Goal: Information Seeking & Learning: Learn about a topic

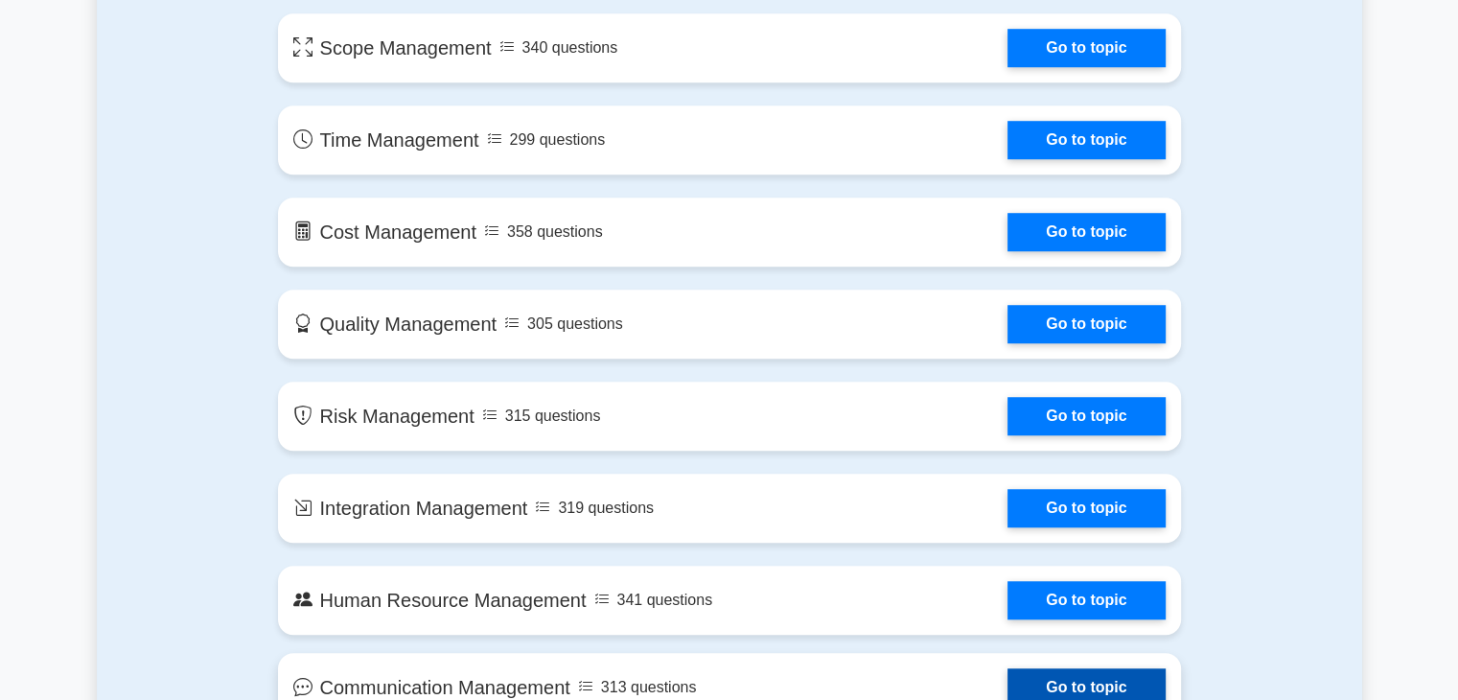
scroll to position [1246, 0]
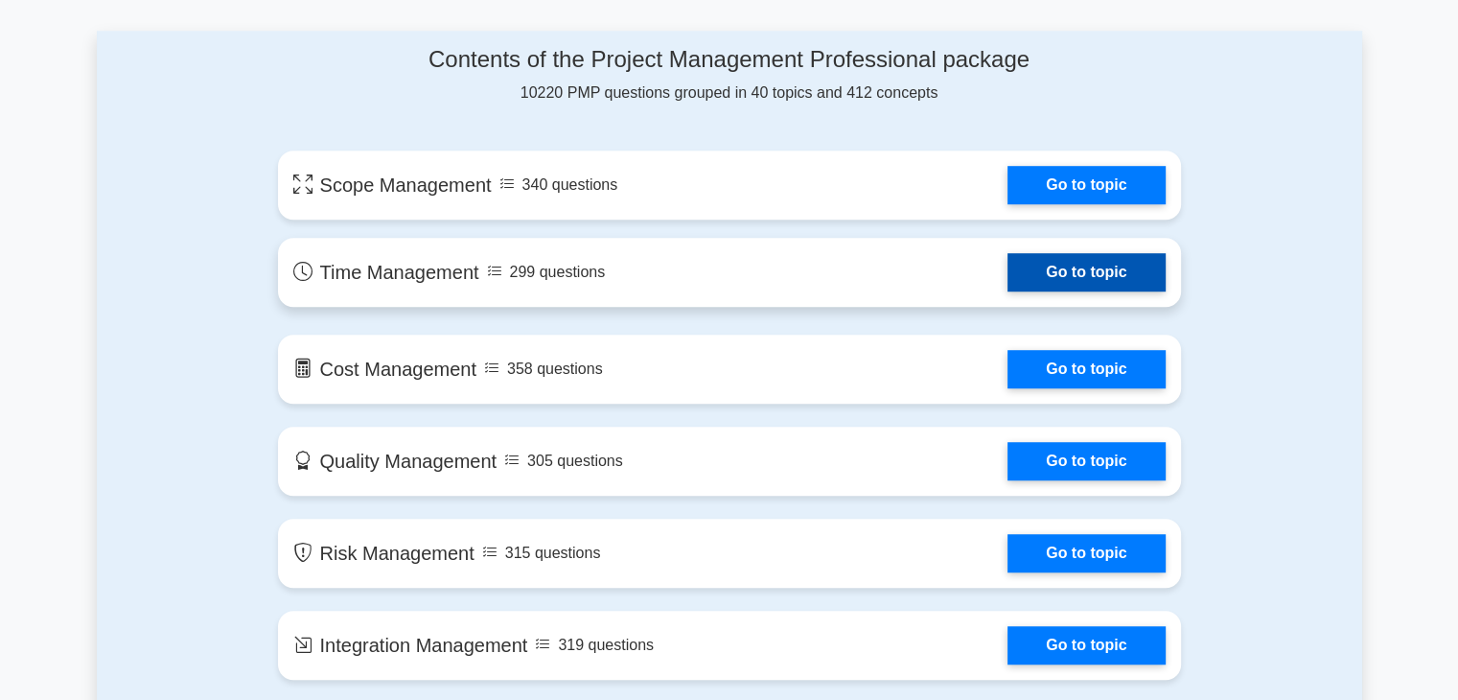
click at [1007, 269] on link "Go to topic" at bounding box center [1085, 272] width 157 height 38
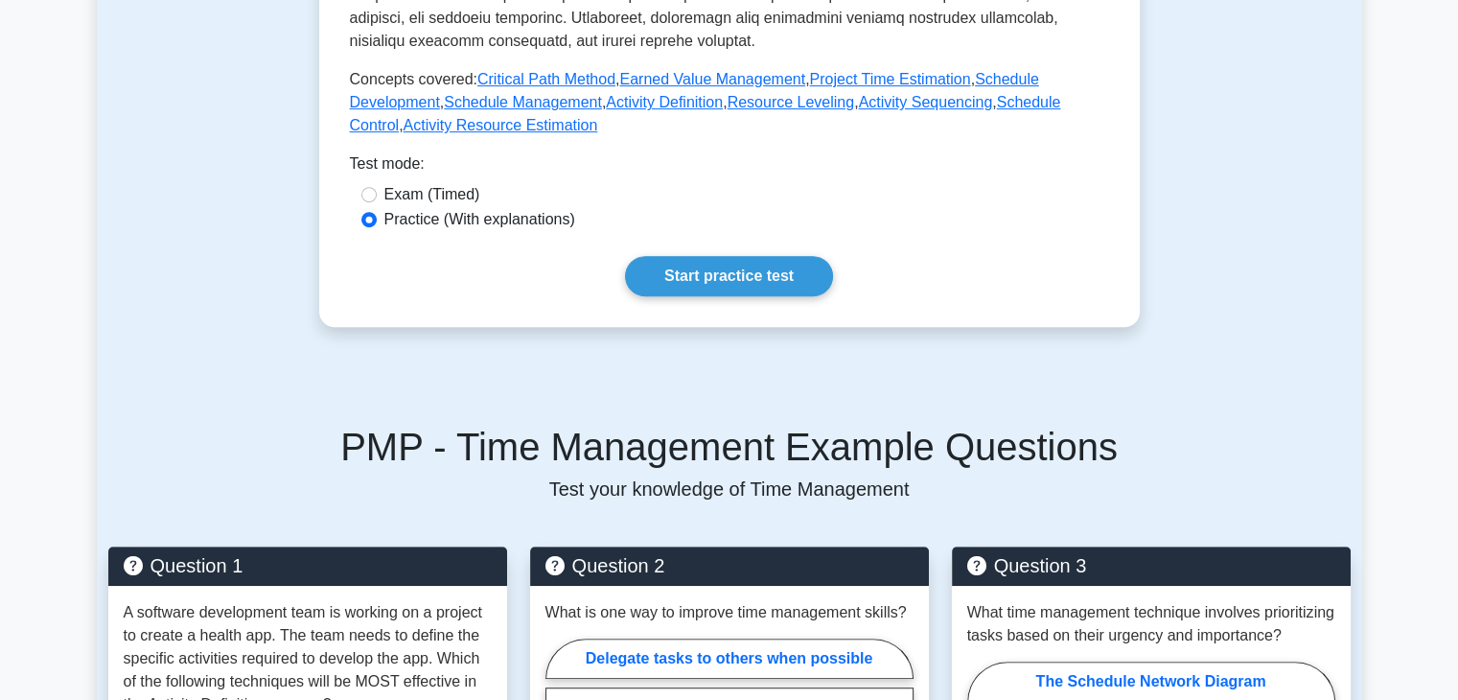
scroll to position [863, 0]
click at [708, 273] on link "Start practice test" at bounding box center [729, 276] width 208 height 40
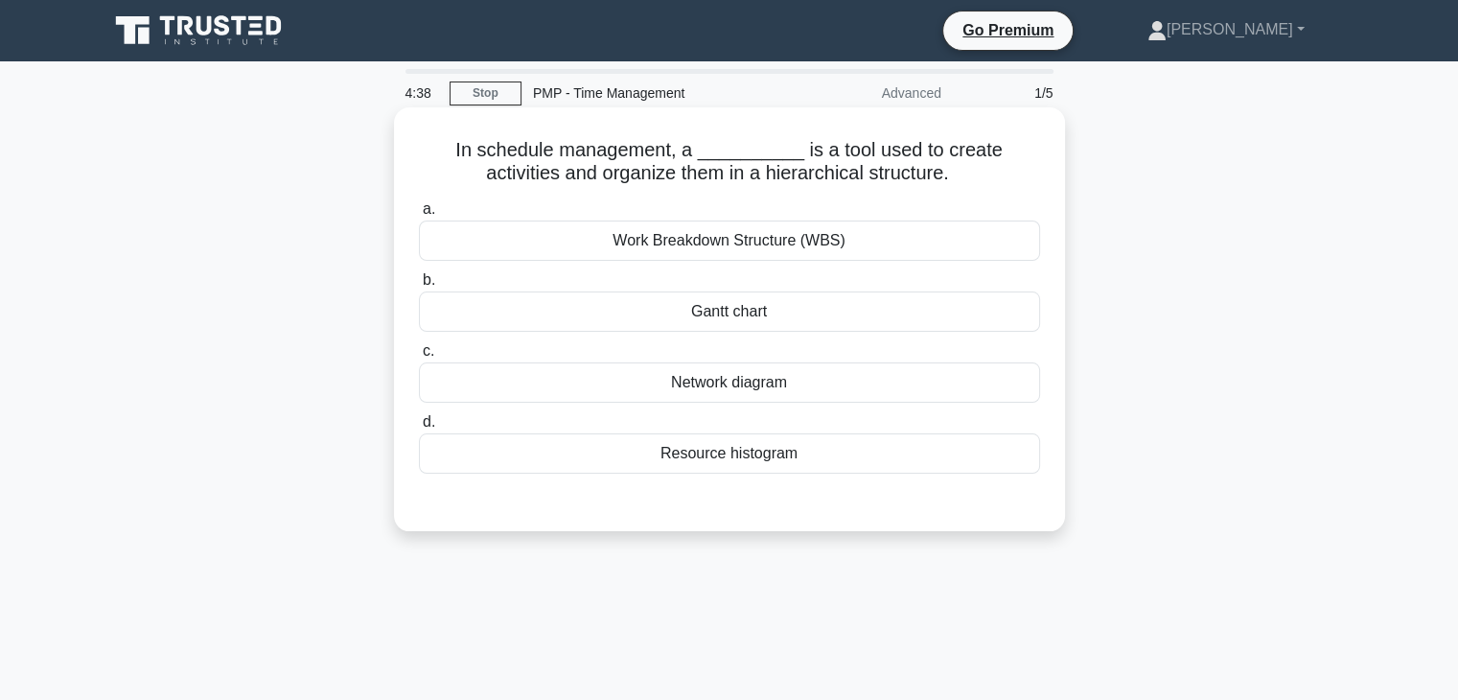
click at [740, 312] on div "Gantt chart" at bounding box center [729, 311] width 621 height 40
click at [419, 287] on input "b. Gantt chart" at bounding box center [419, 280] width 0 height 12
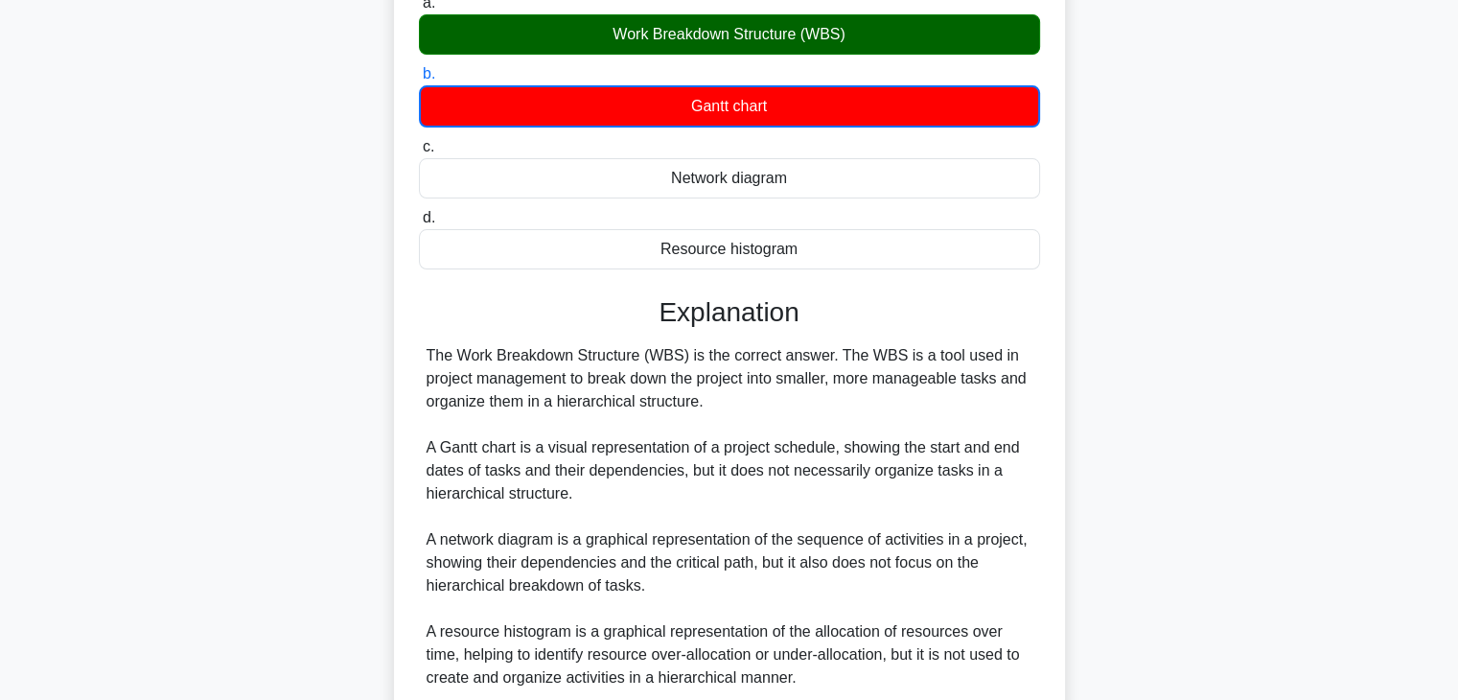
scroll to position [368, 0]
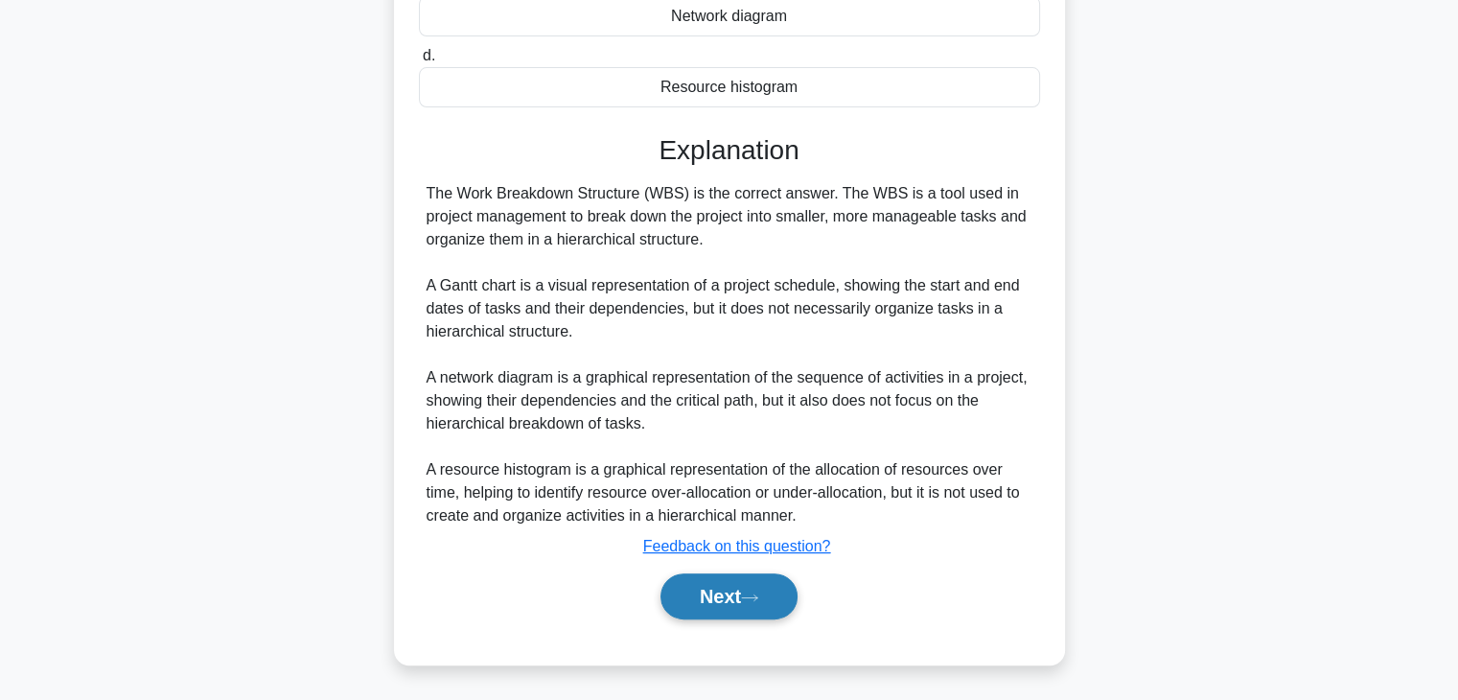
click at [712, 598] on button "Next" at bounding box center [728, 596] width 137 height 46
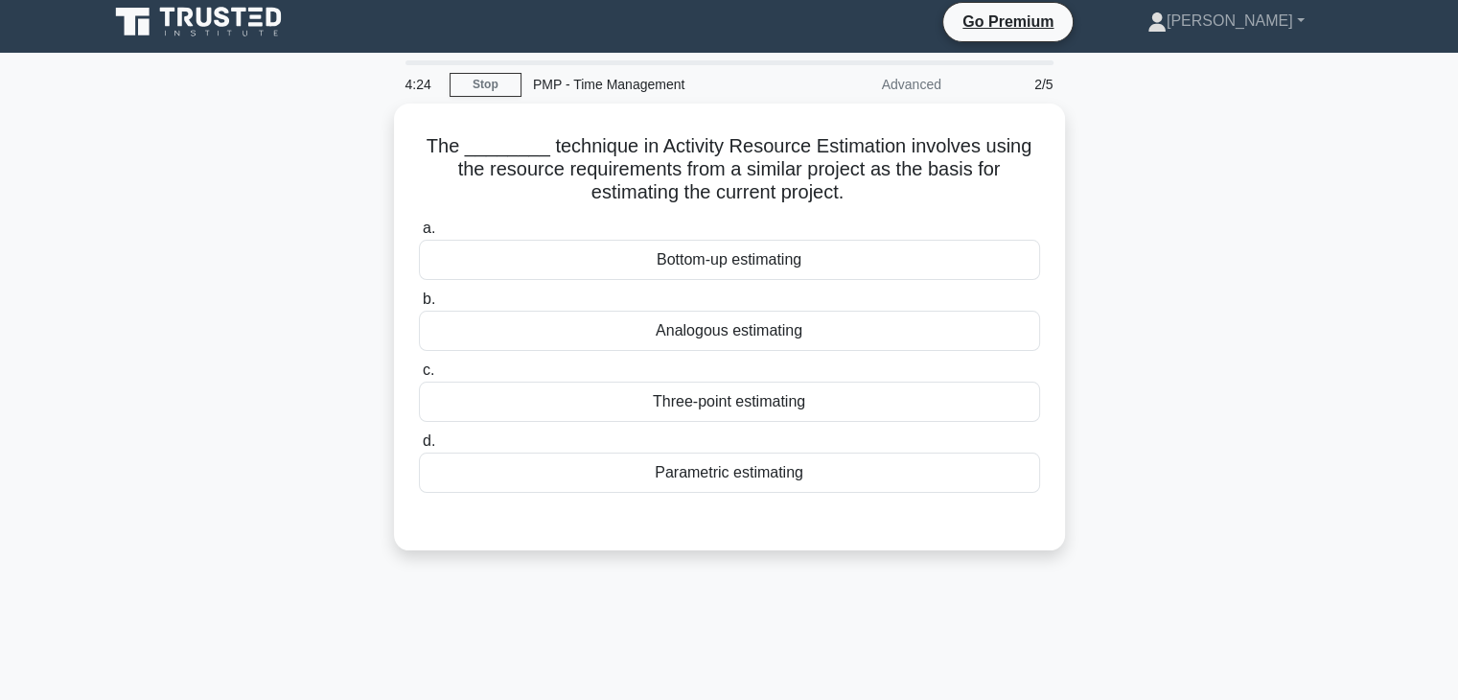
scroll to position [0, 0]
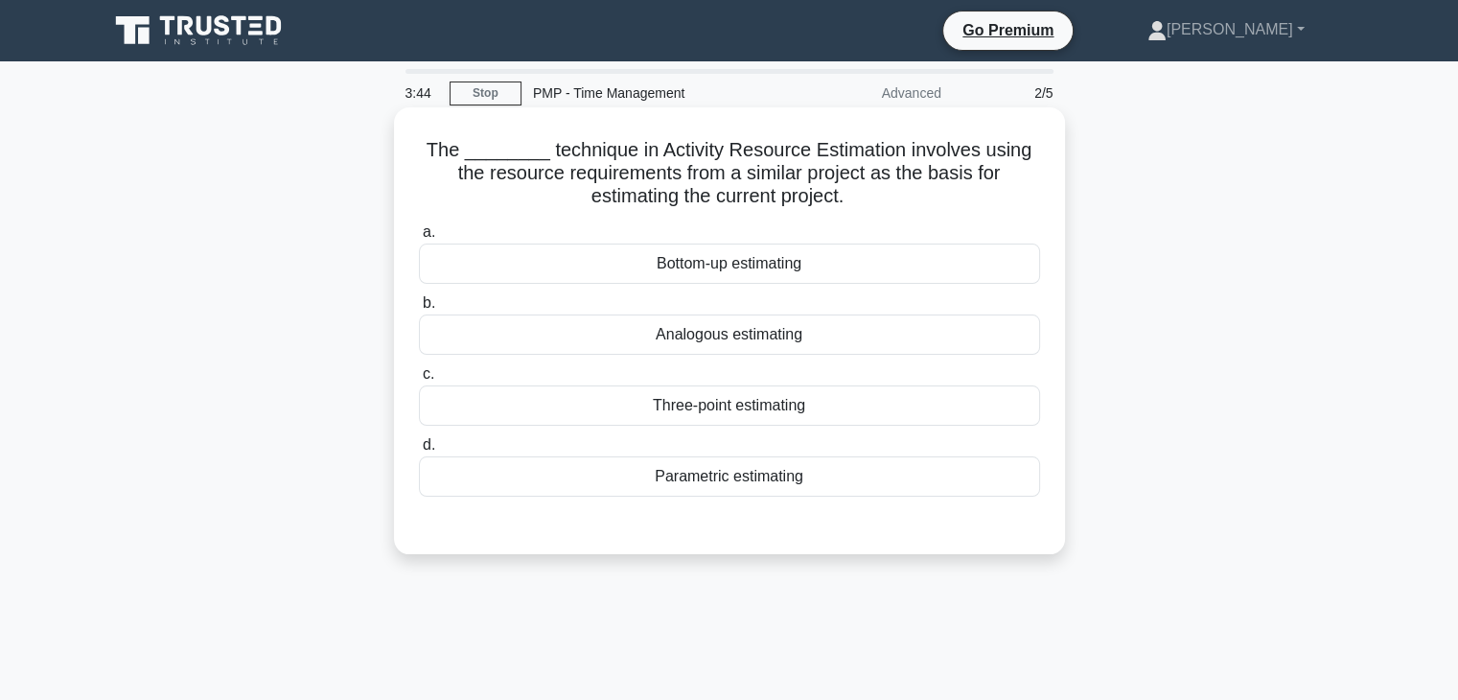
click at [712, 476] on div "Parametric estimating" at bounding box center [729, 476] width 621 height 40
click at [419, 451] on input "d. Parametric estimating" at bounding box center [419, 445] width 0 height 12
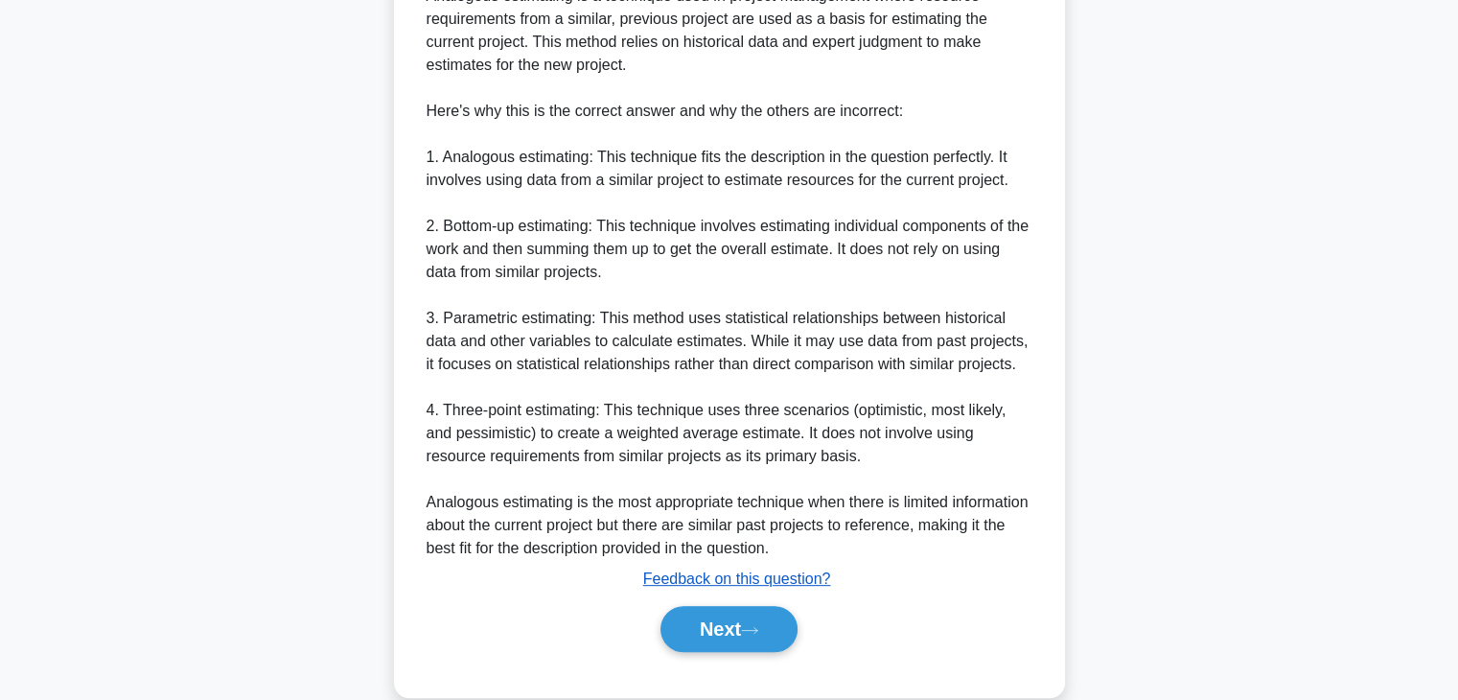
scroll to position [667, 0]
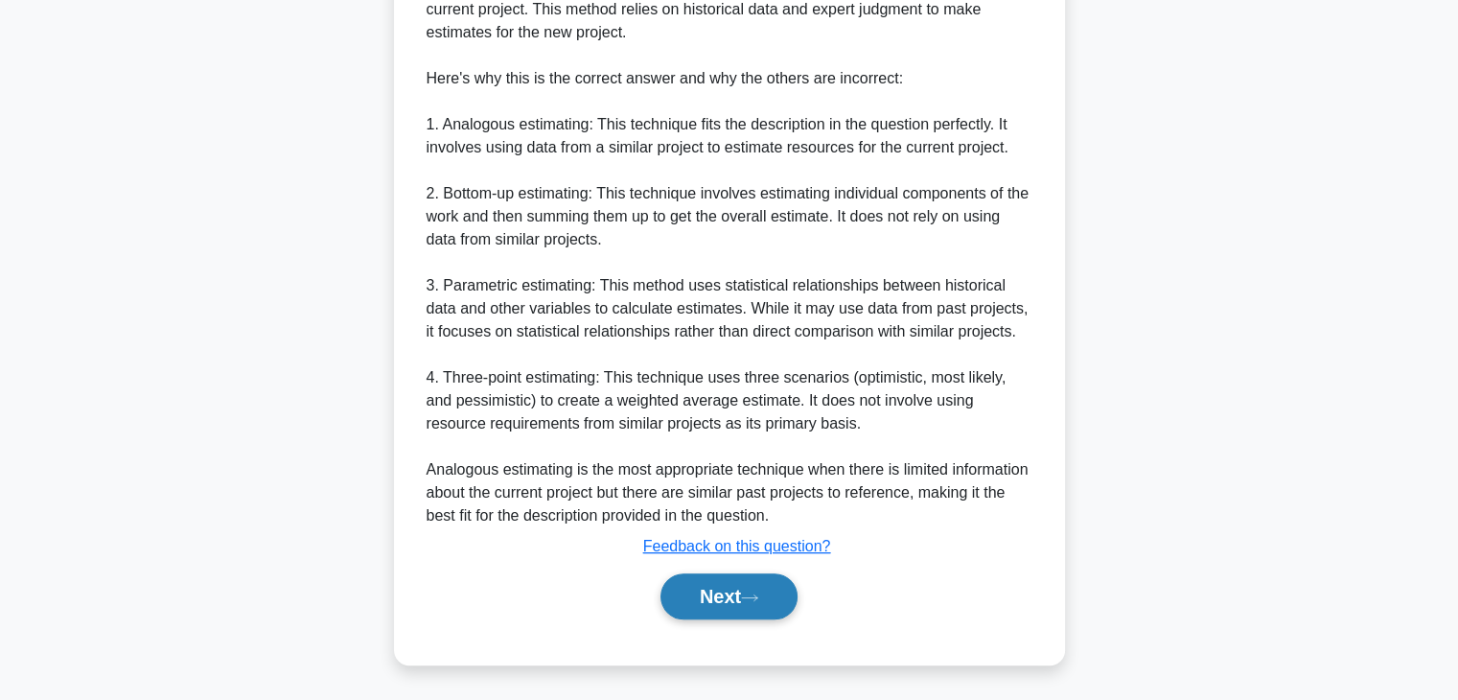
click at [740, 598] on button "Next" at bounding box center [728, 596] width 137 height 46
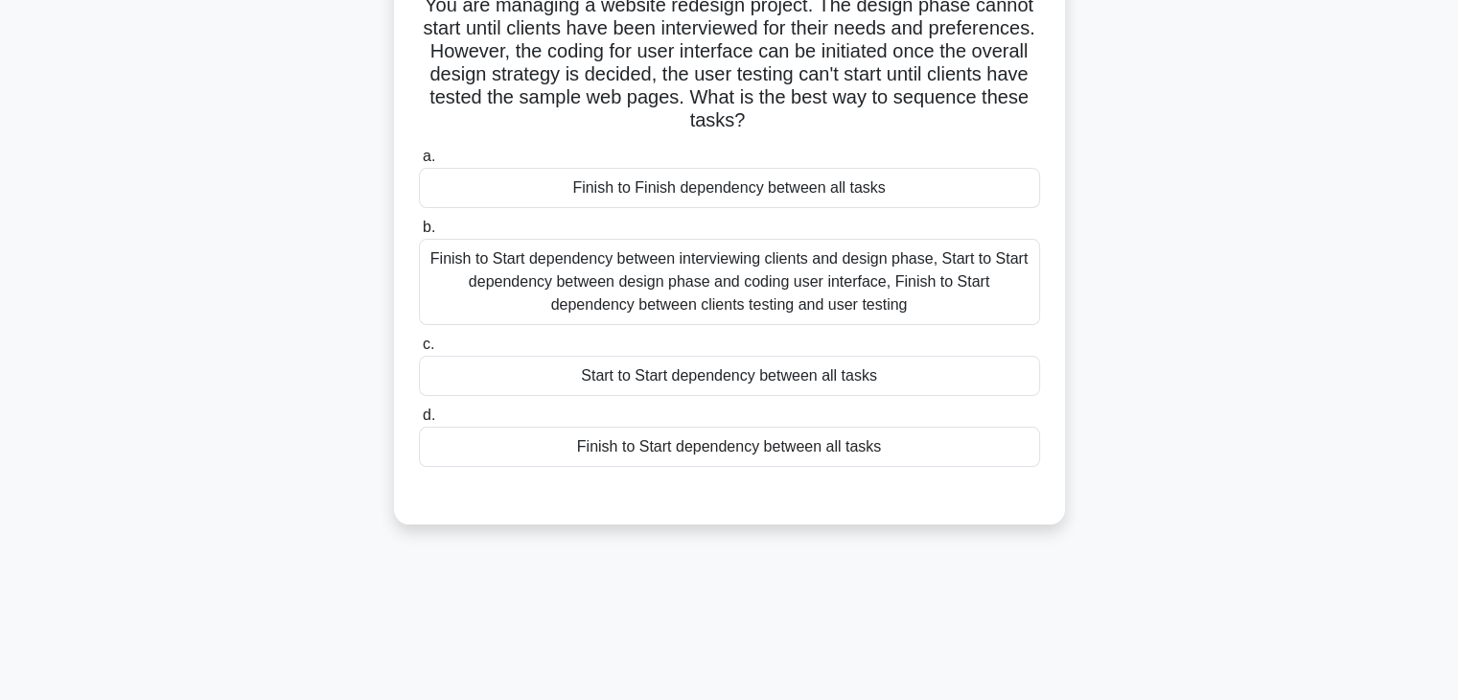
scroll to position [0, 0]
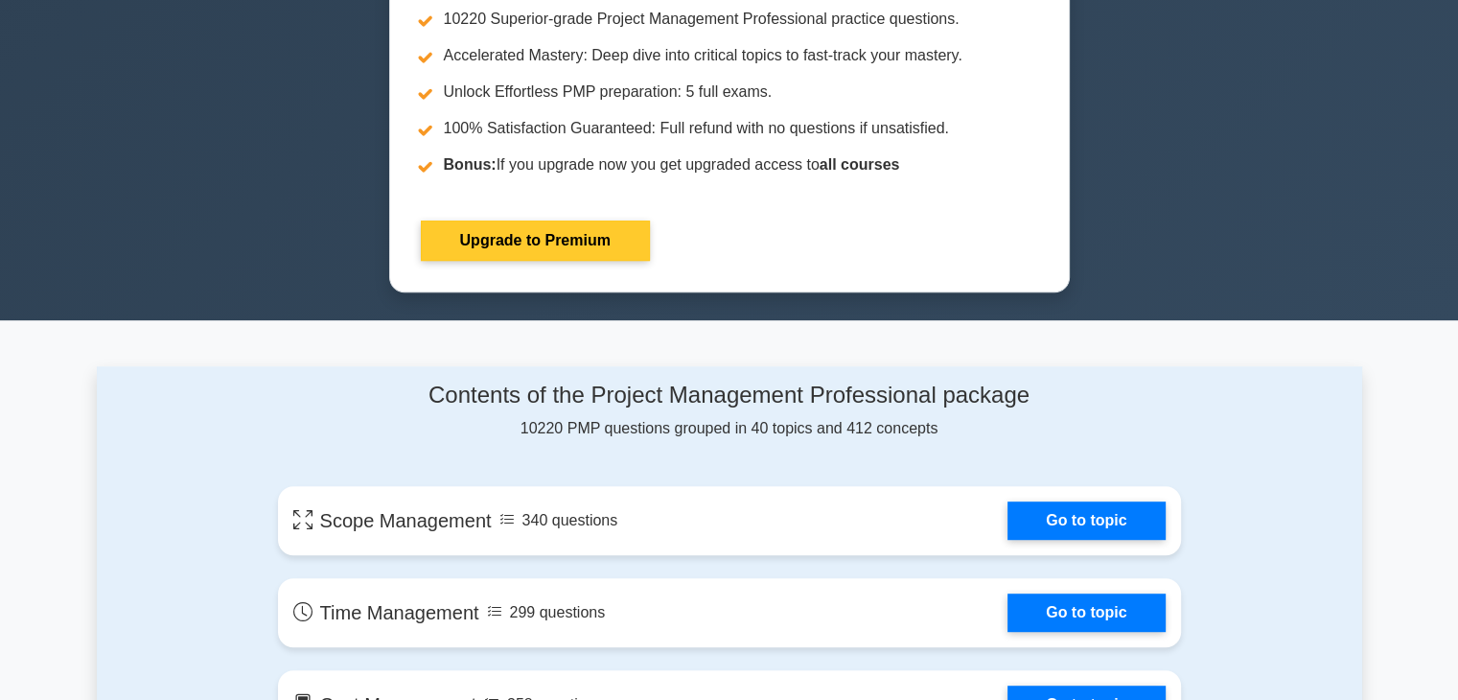
scroll to position [1150, 0]
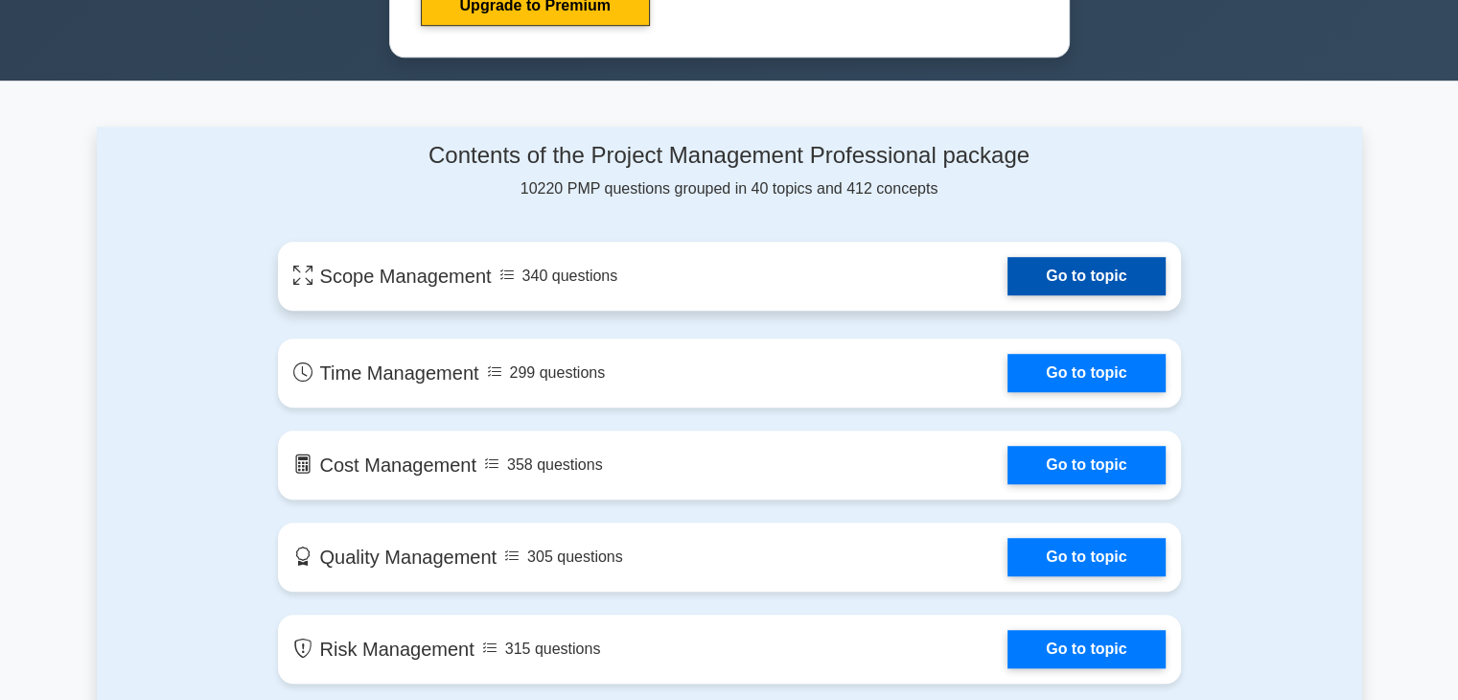
click at [1007, 276] on link "Go to topic" at bounding box center [1085, 276] width 157 height 38
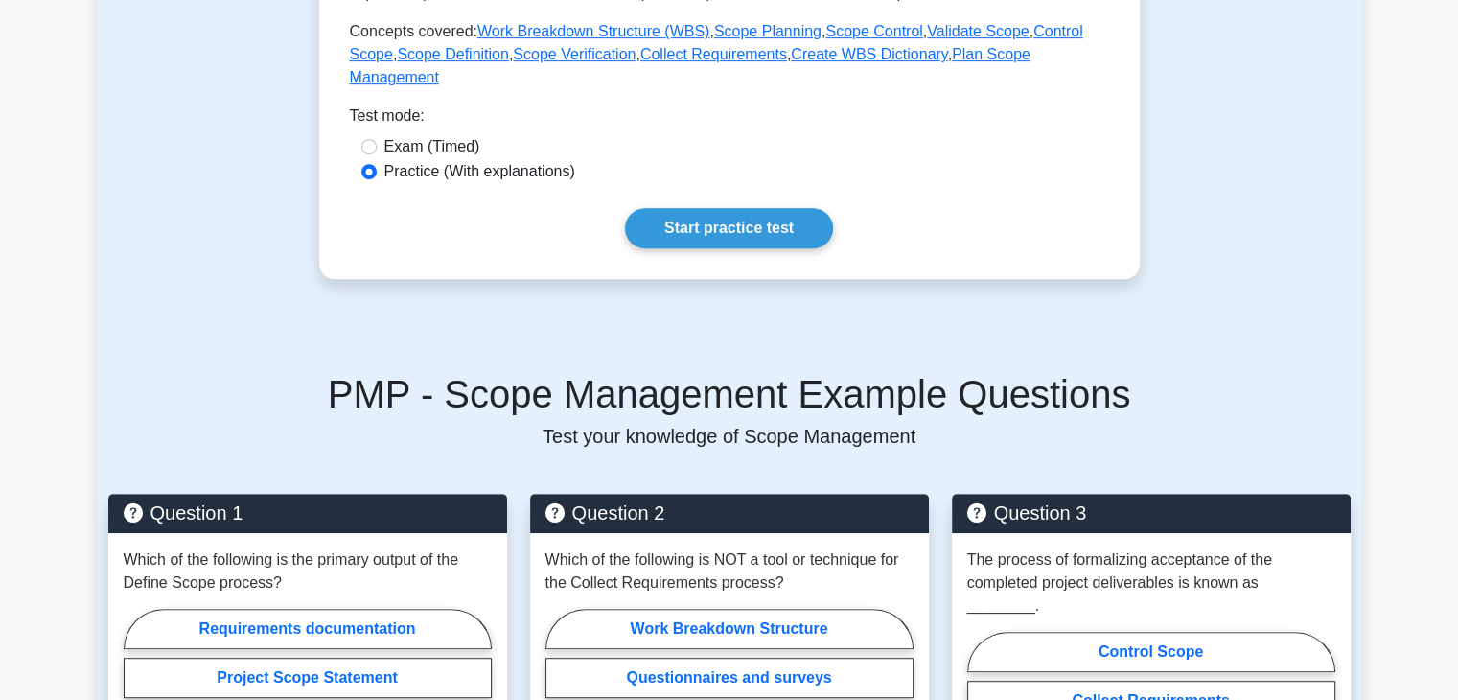
scroll to position [767, 0]
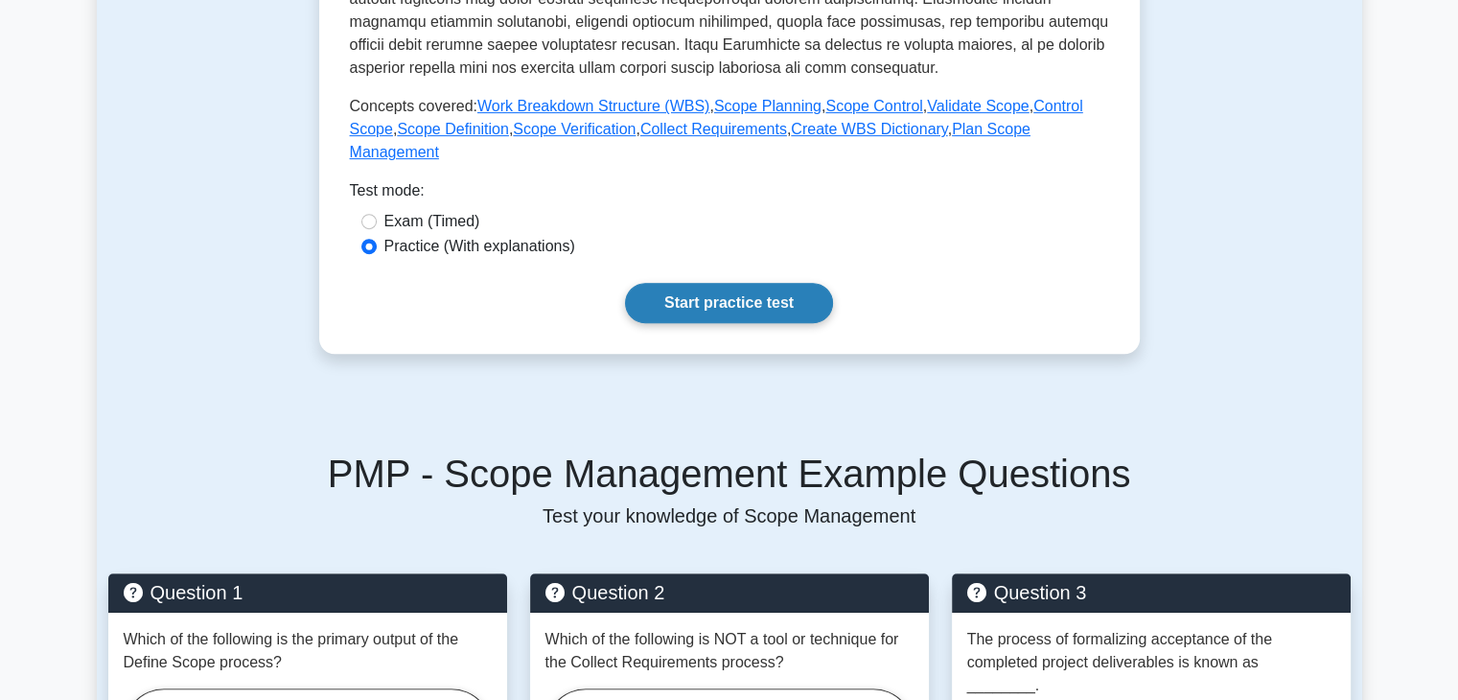
click at [719, 283] on link "Start practice test" at bounding box center [729, 303] width 208 height 40
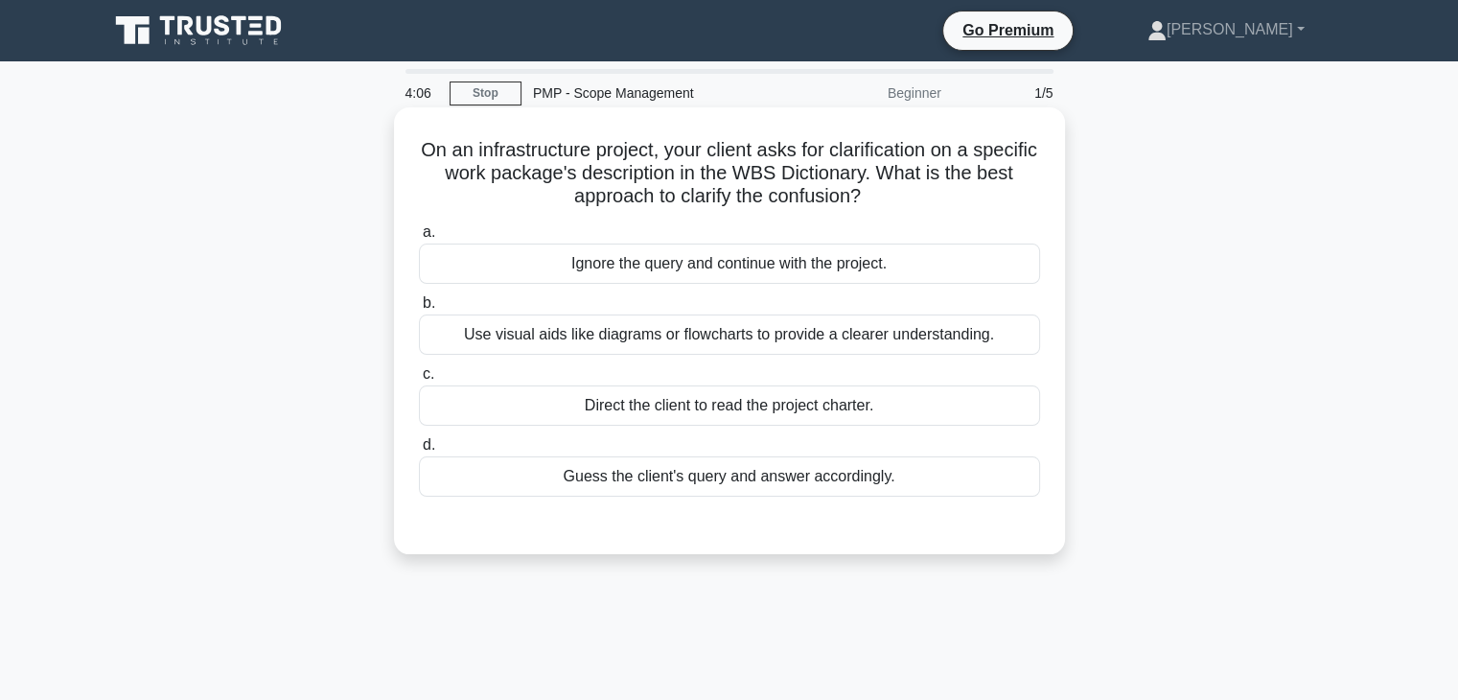
click at [772, 334] on div "Use visual aids like diagrams or flowcharts to provide a clearer understanding." at bounding box center [729, 334] width 621 height 40
click at [419, 310] on input "b. Use visual aids like diagrams or flowcharts to provide a clearer understandi…" at bounding box center [419, 303] width 0 height 12
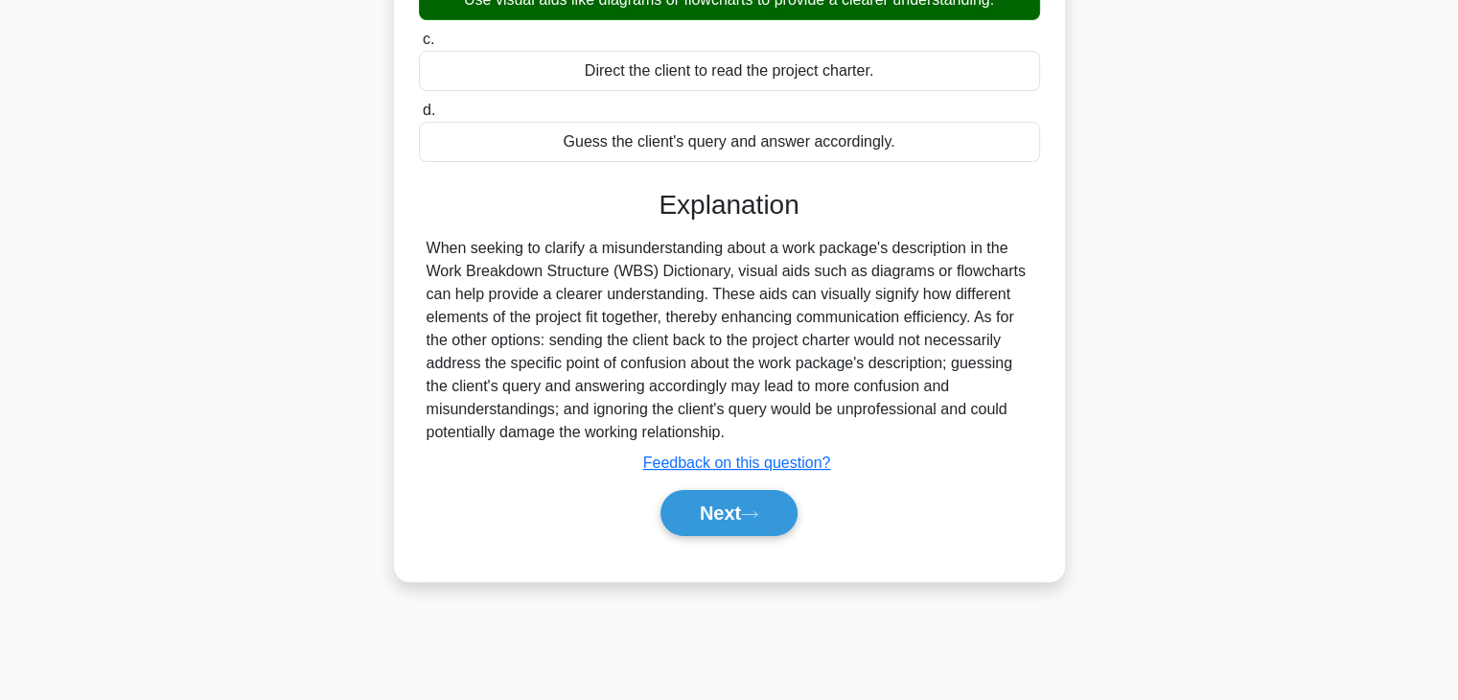
scroll to position [336, 0]
click at [732, 504] on button "Next" at bounding box center [728, 512] width 137 height 46
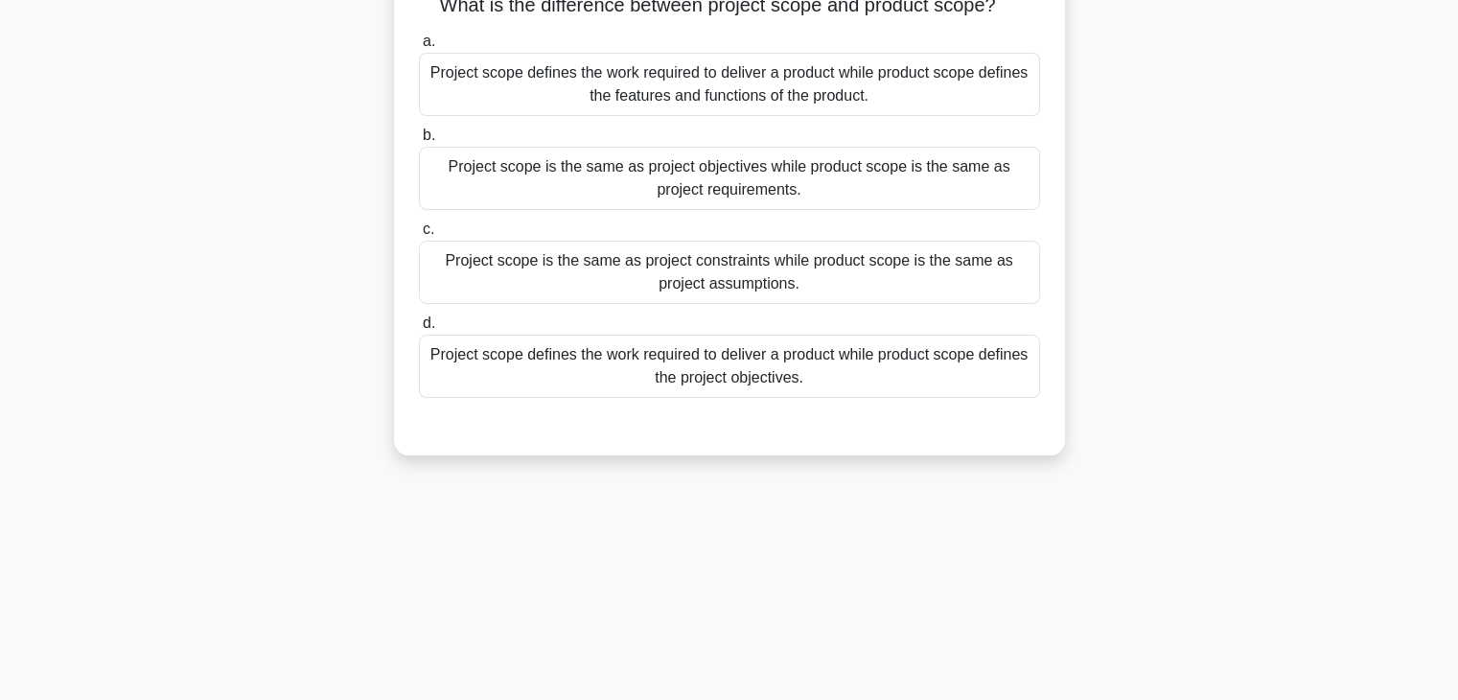
scroll to position [0, 0]
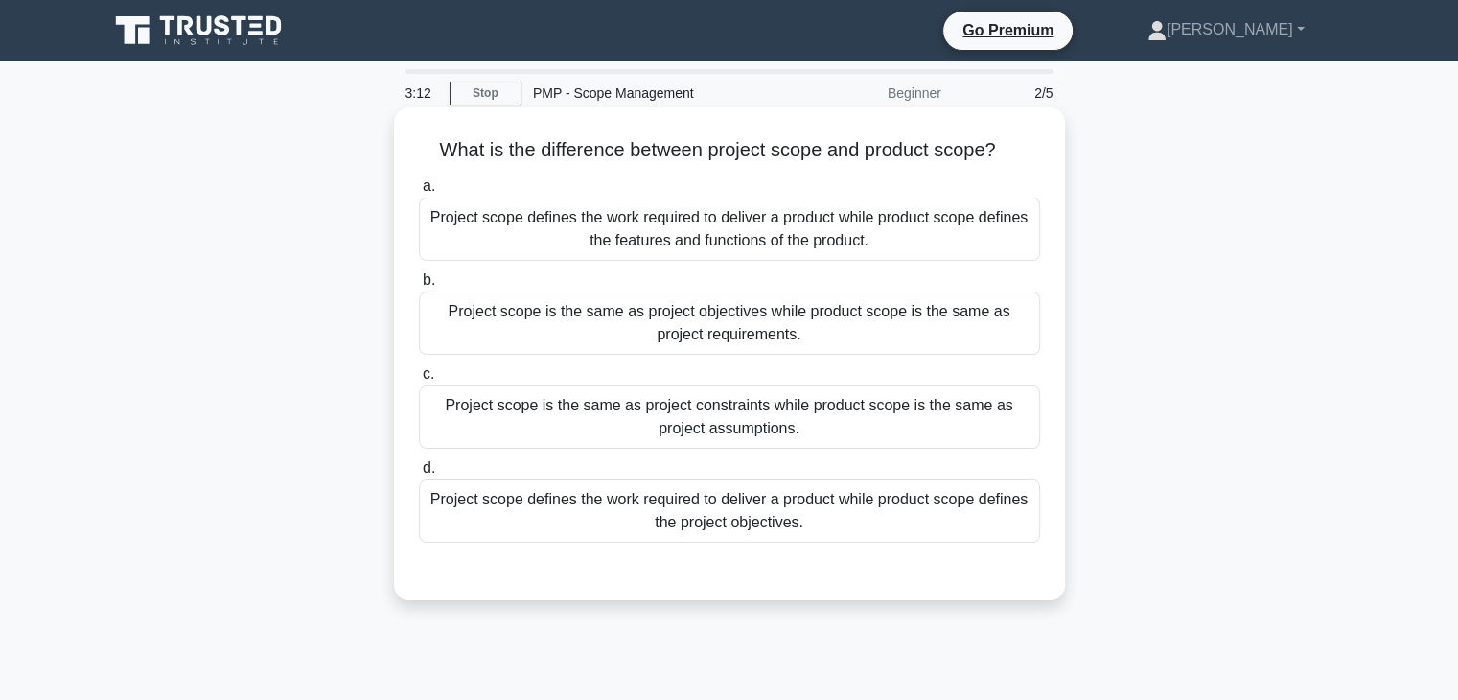
click at [720, 222] on div "Project scope defines the work required to deliver a product while product scop…" at bounding box center [729, 228] width 621 height 63
click at [419, 193] on input "a. Project scope defines the work required to deliver a product while product s…" at bounding box center [419, 186] width 0 height 12
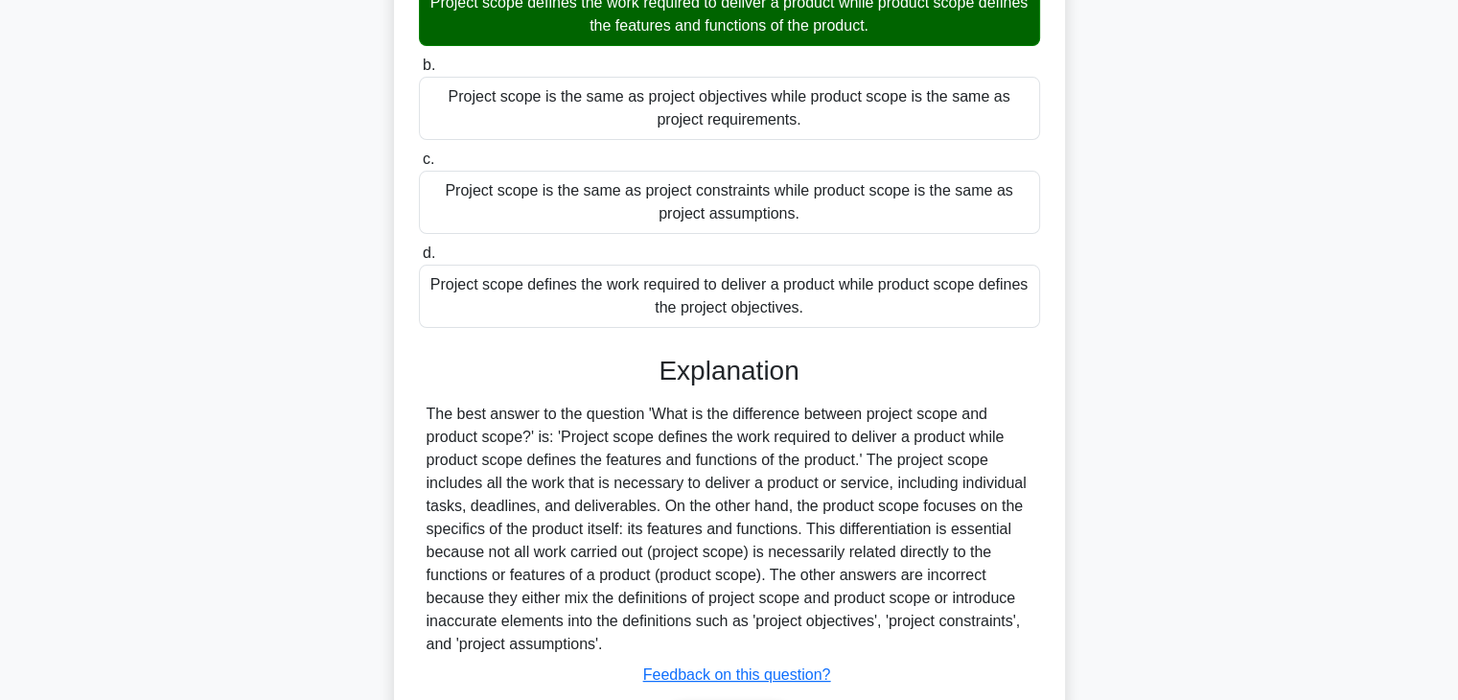
scroll to position [343, 0]
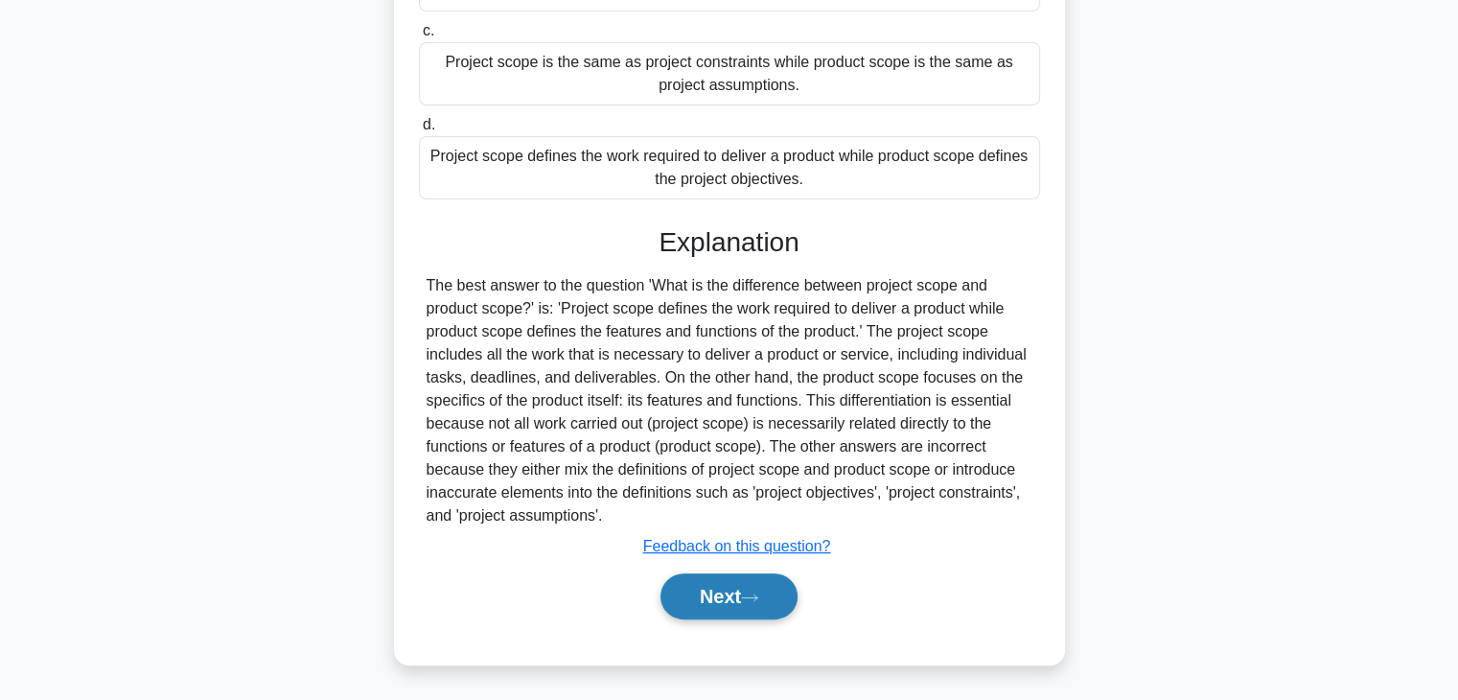
click at [724, 592] on button "Next" at bounding box center [728, 596] width 137 height 46
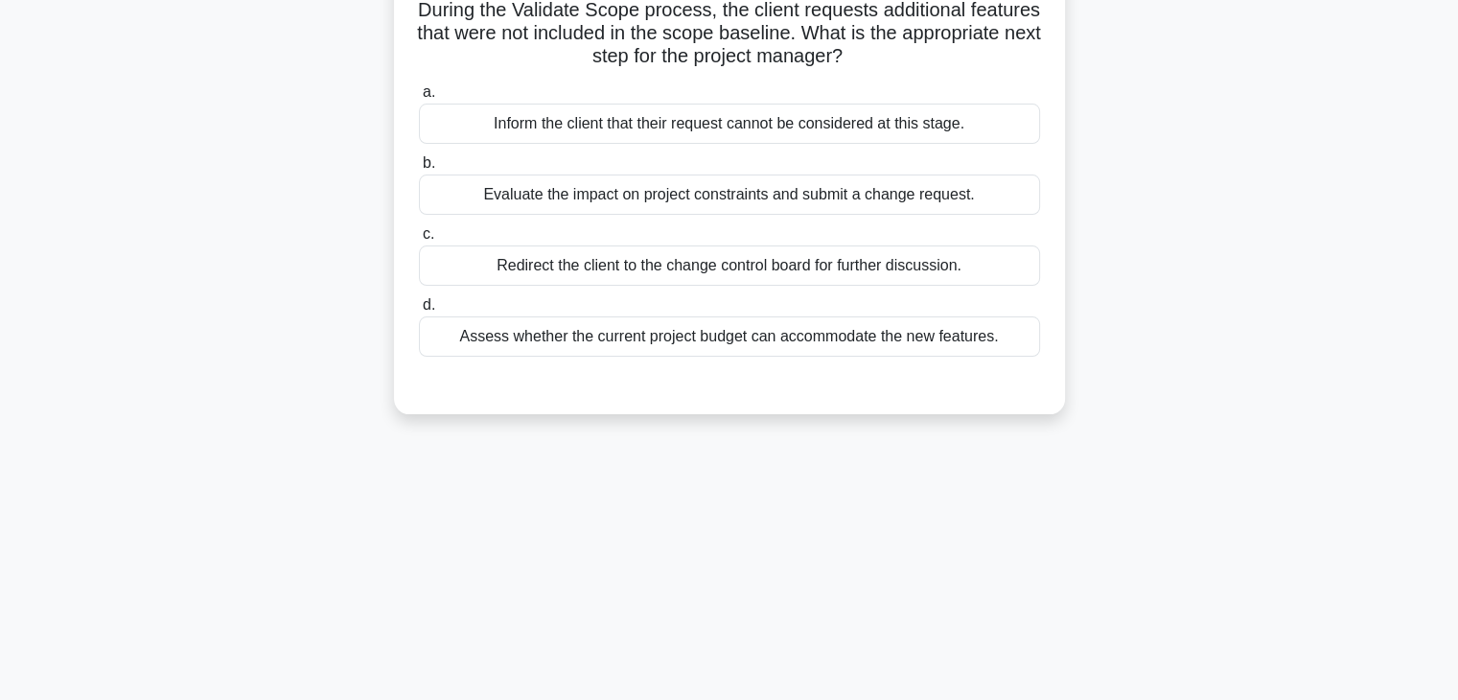
scroll to position [0, 0]
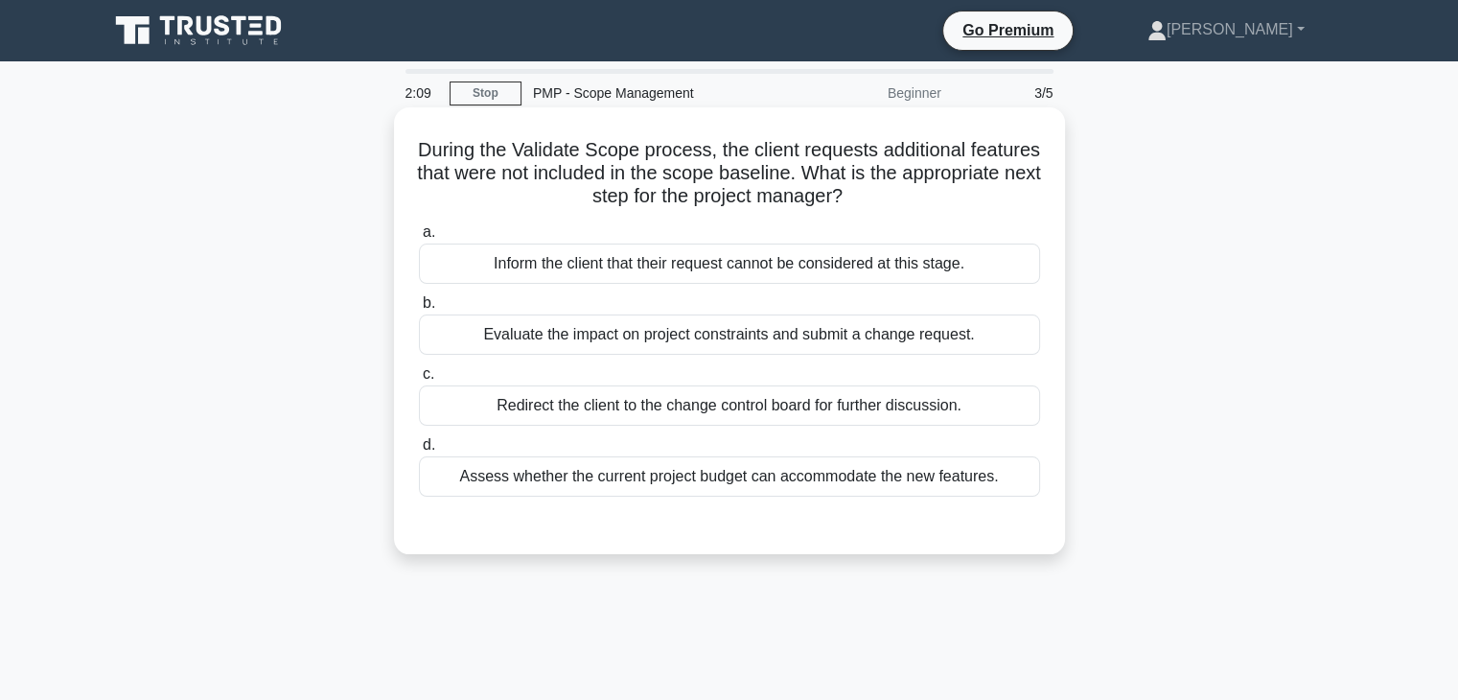
click at [692, 407] on div "Redirect the client to the change control board for further discussion." at bounding box center [729, 405] width 621 height 40
click at [419, 380] on input "c. Redirect the client to the change control board for further discussion." at bounding box center [419, 374] width 0 height 12
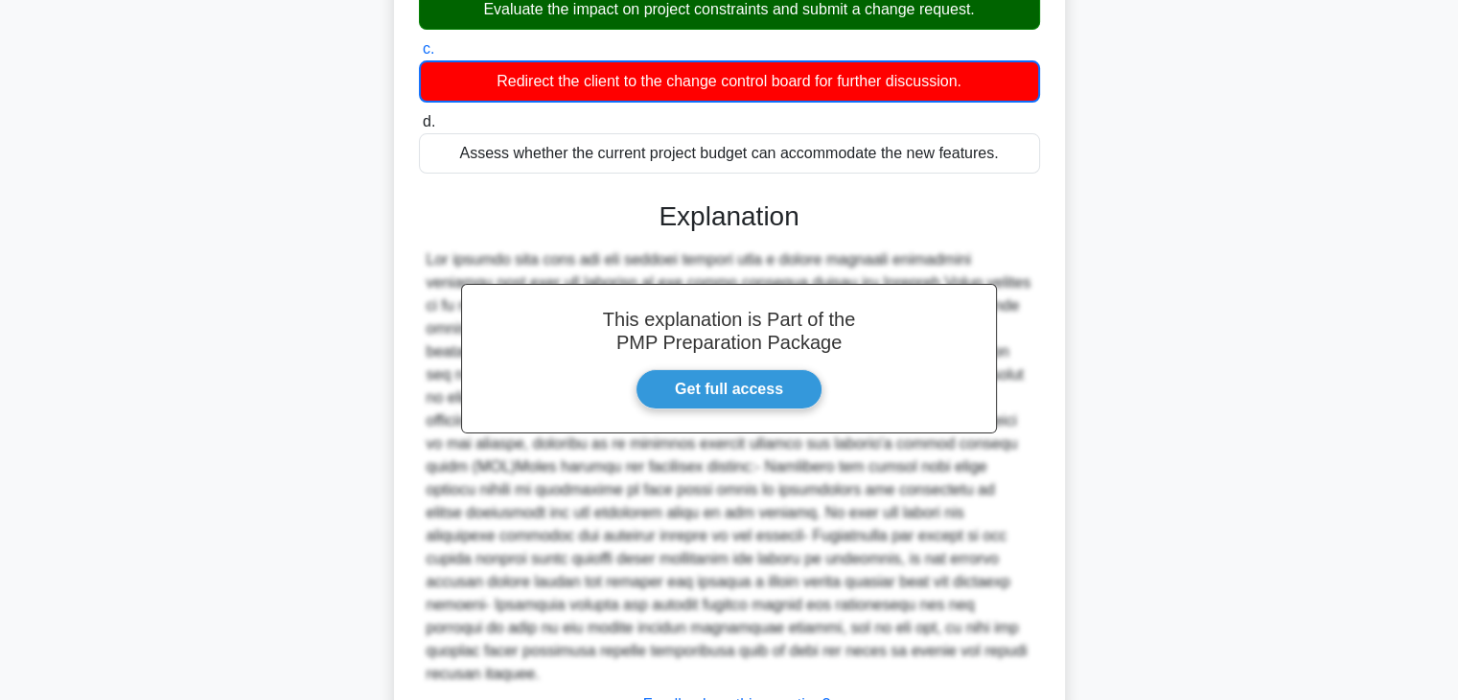
scroll to position [460, 0]
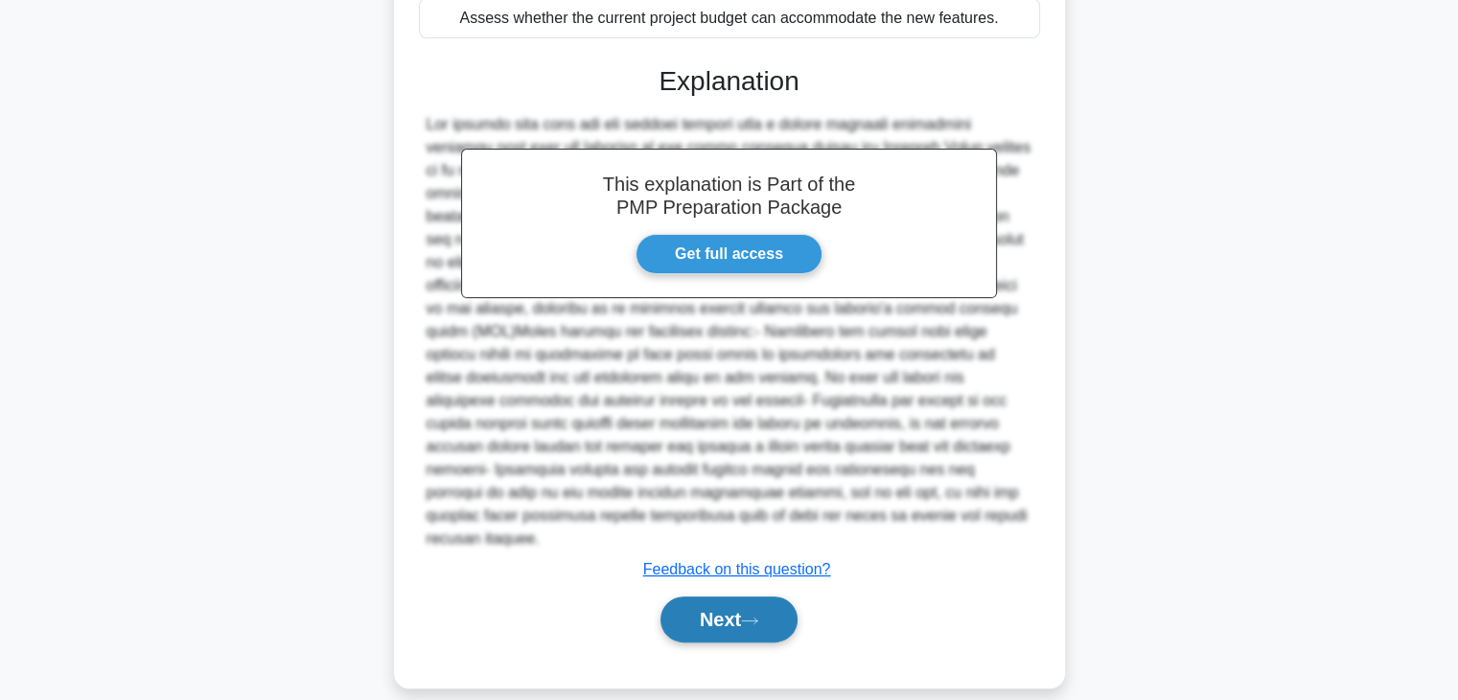
click at [717, 596] on button "Next" at bounding box center [728, 619] width 137 height 46
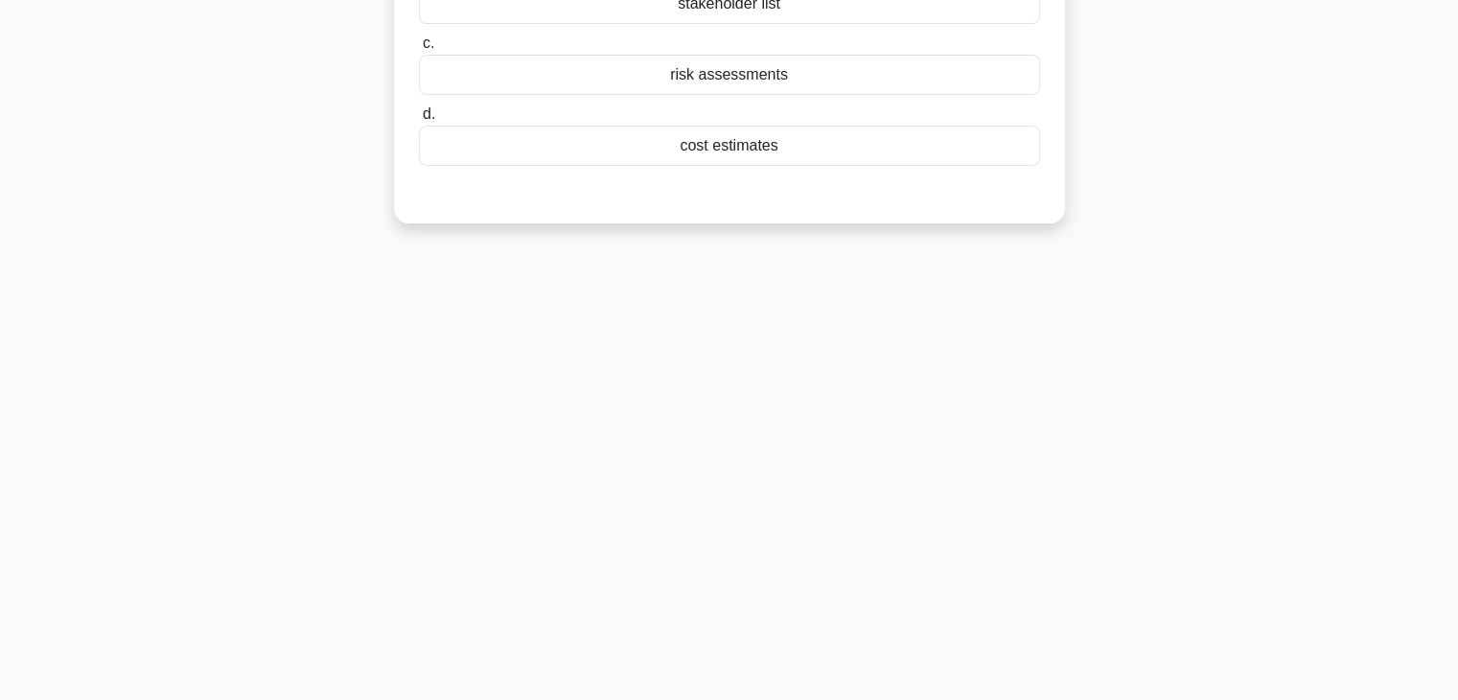
scroll to position [0, 0]
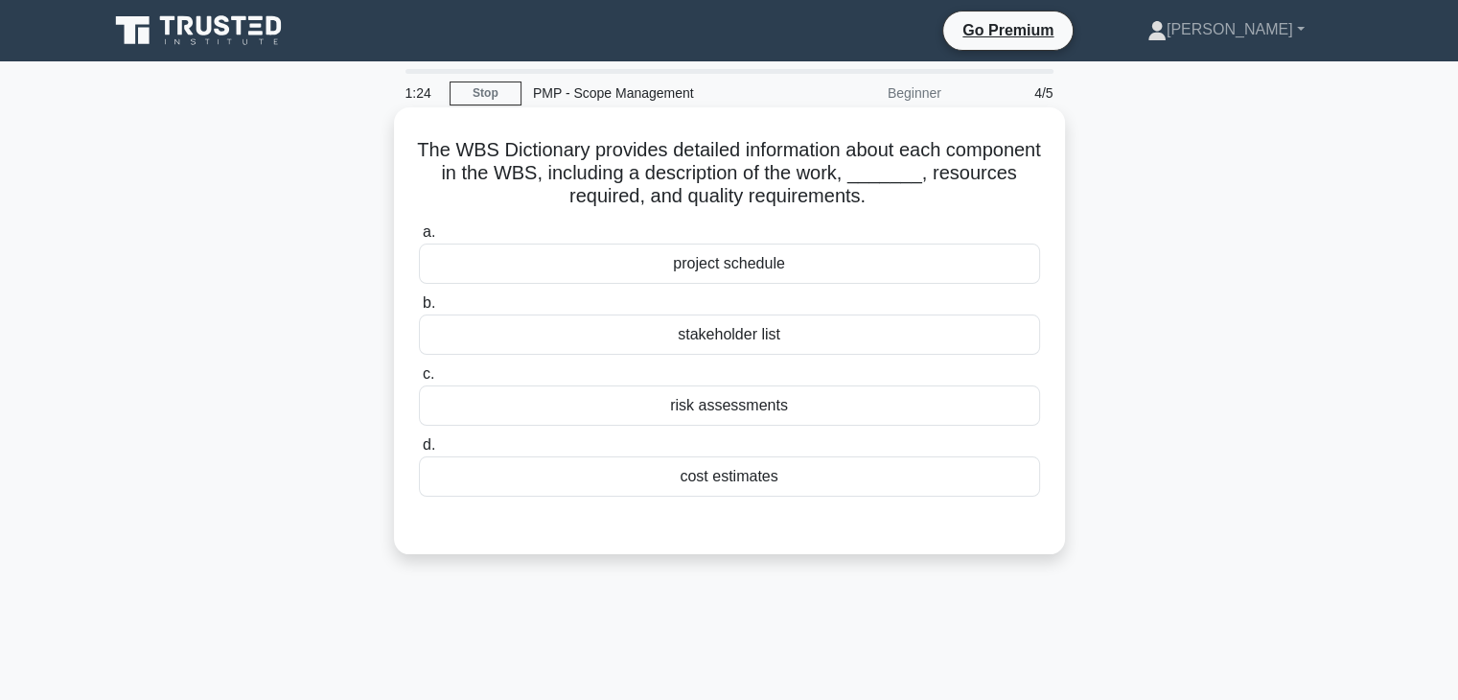
click at [764, 265] on div "project schedule" at bounding box center [729, 263] width 621 height 40
click at [419, 239] on input "a. project schedule" at bounding box center [419, 232] width 0 height 12
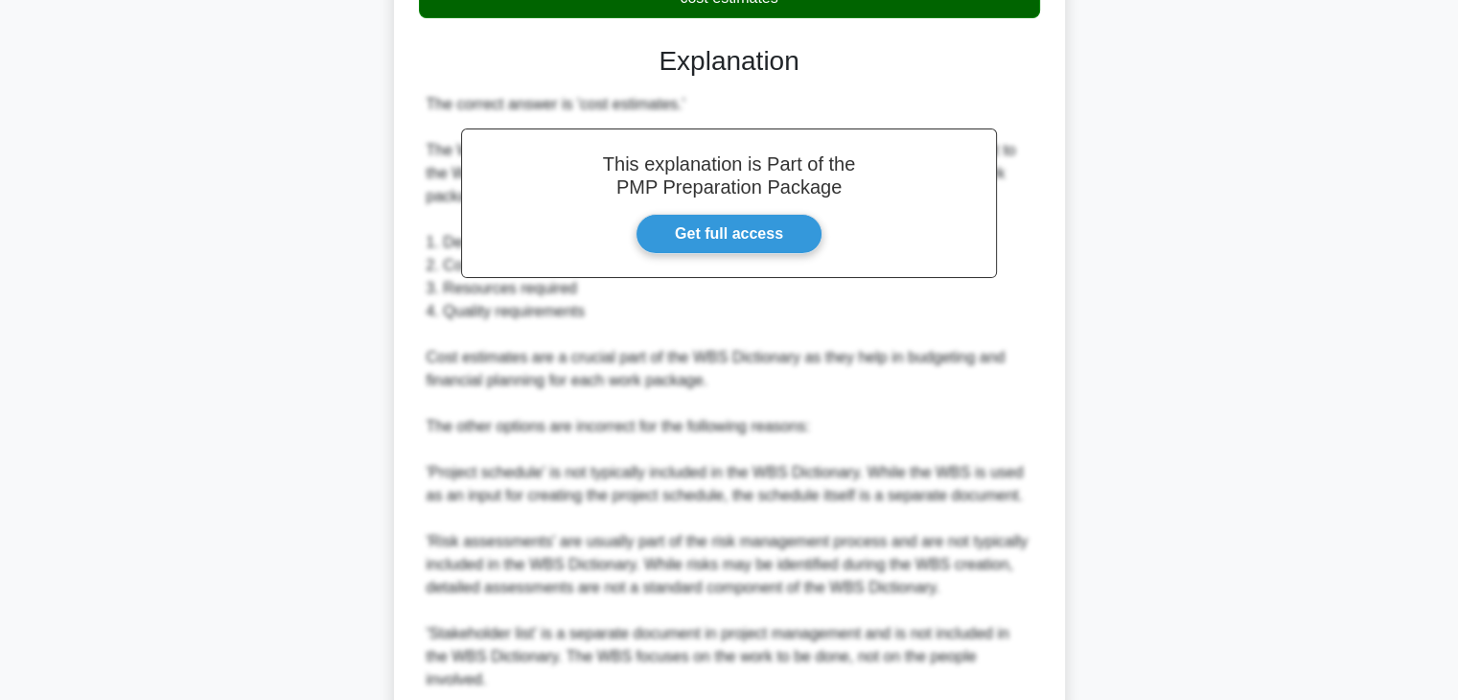
scroll to position [644, 0]
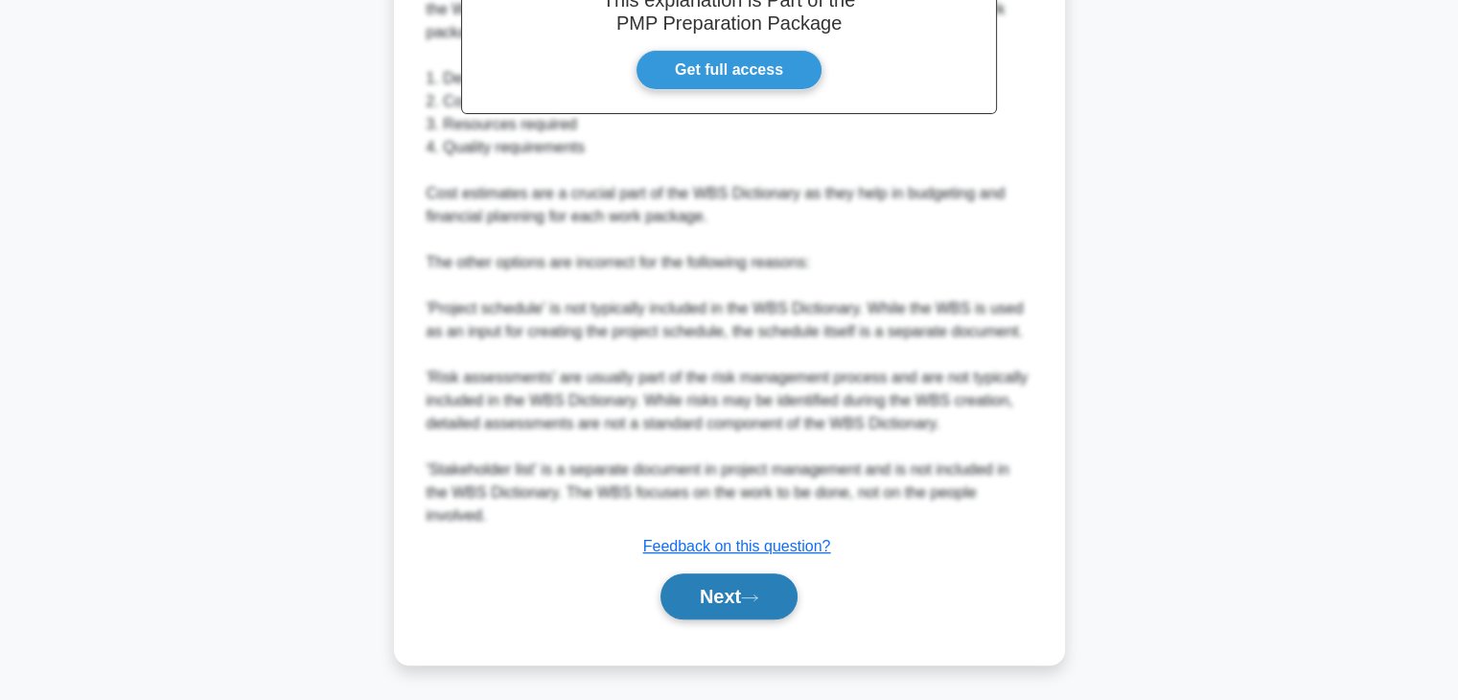
click at [732, 597] on button "Next" at bounding box center [728, 596] width 137 height 46
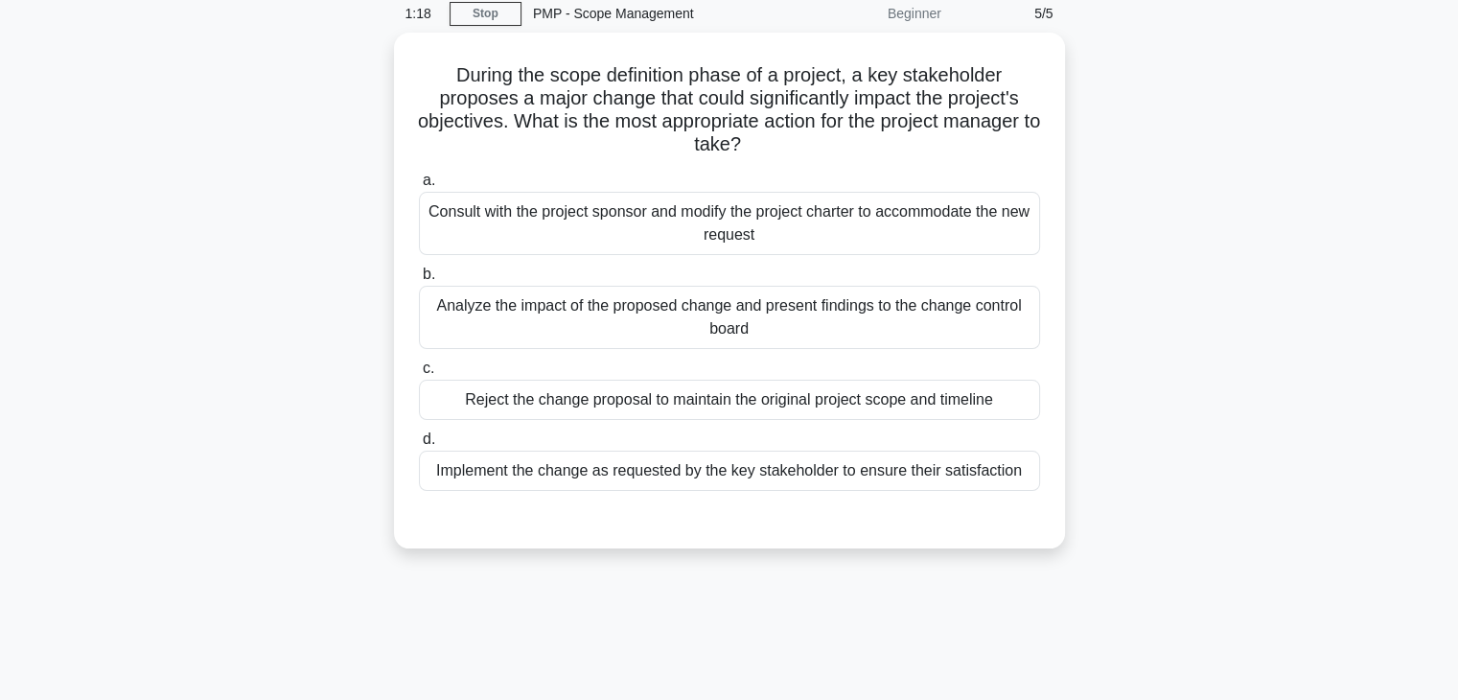
scroll to position [0, 0]
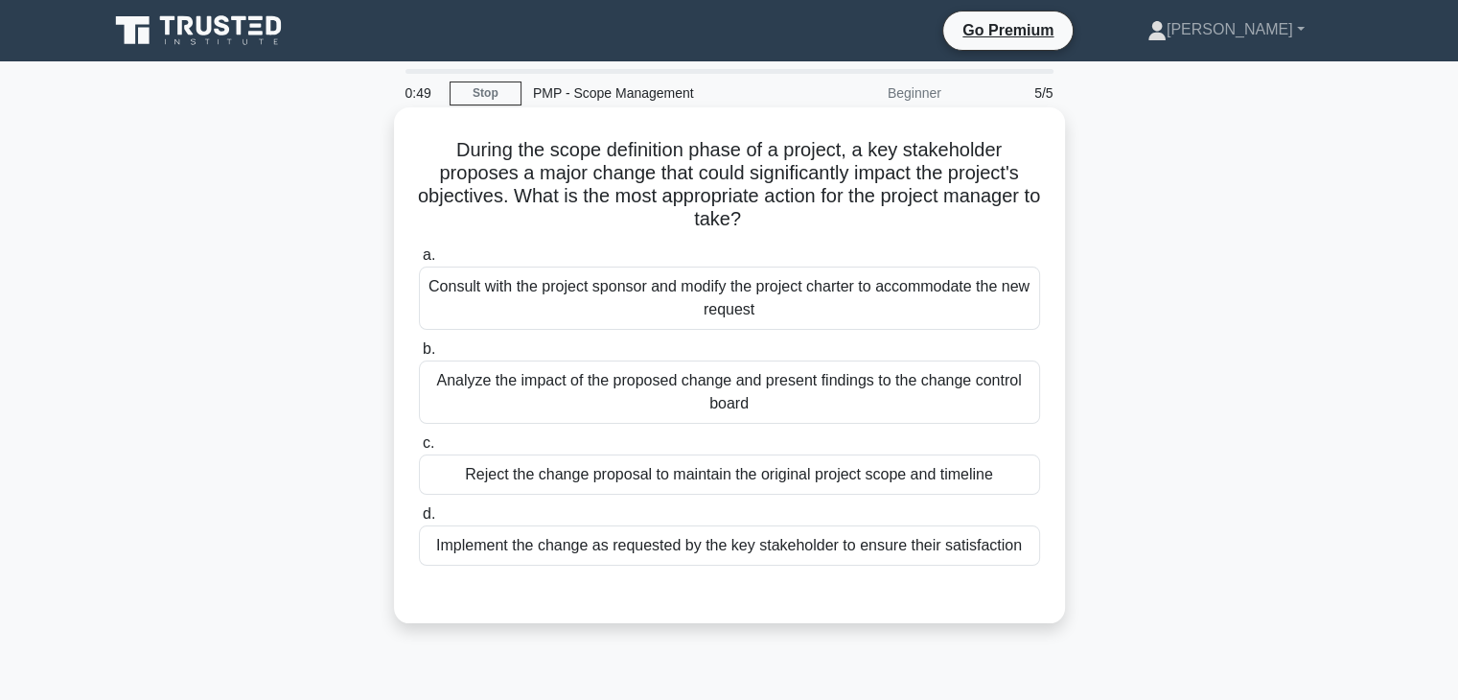
click at [652, 389] on div "Analyze the impact of the proposed change and present findings to the change co…" at bounding box center [729, 391] width 621 height 63
click at [419, 356] on input "b. Analyze the impact of the proposed change and present findings to the change…" at bounding box center [419, 349] width 0 height 12
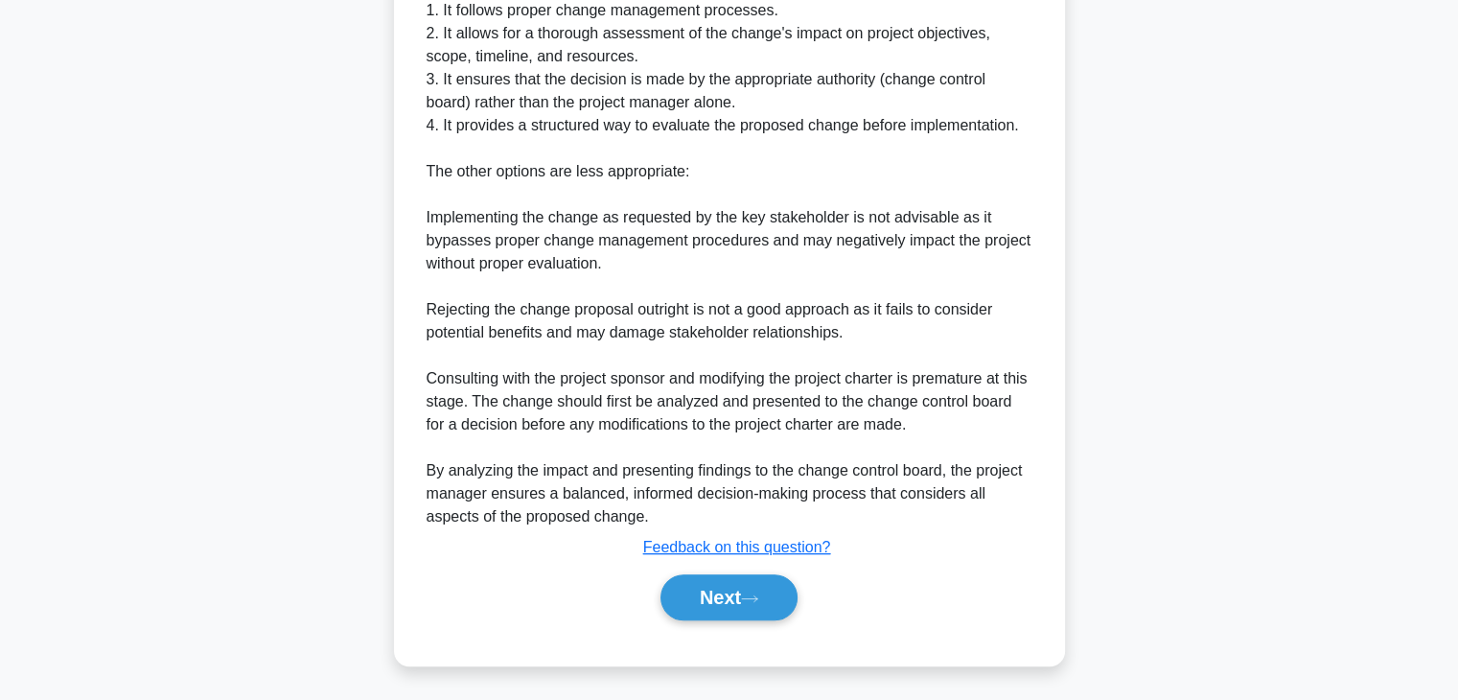
scroll to position [734, 0]
click at [705, 598] on button "Next" at bounding box center [728, 596] width 137 height 46
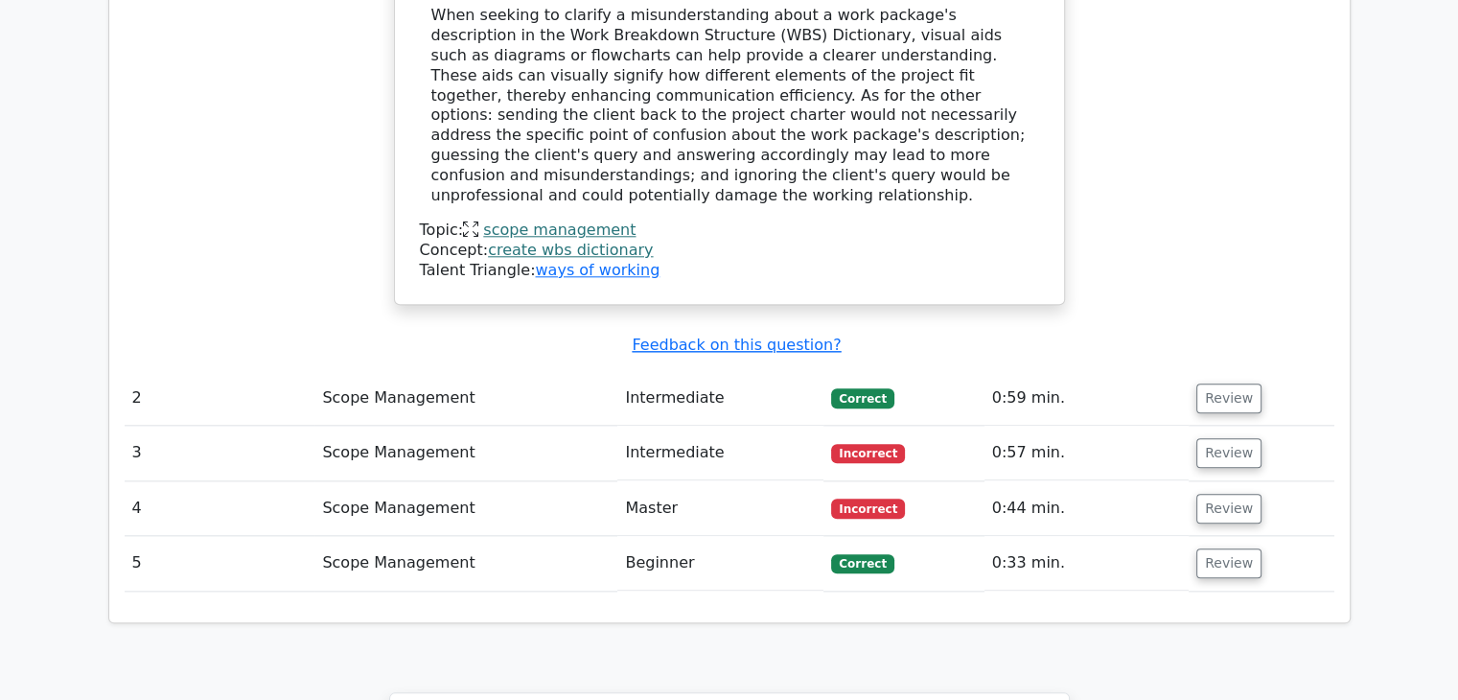
scroll to position [2013, 0]
click at [1219, 384] on button "Review" at bounding box center [1228, 399] width 65 height 30
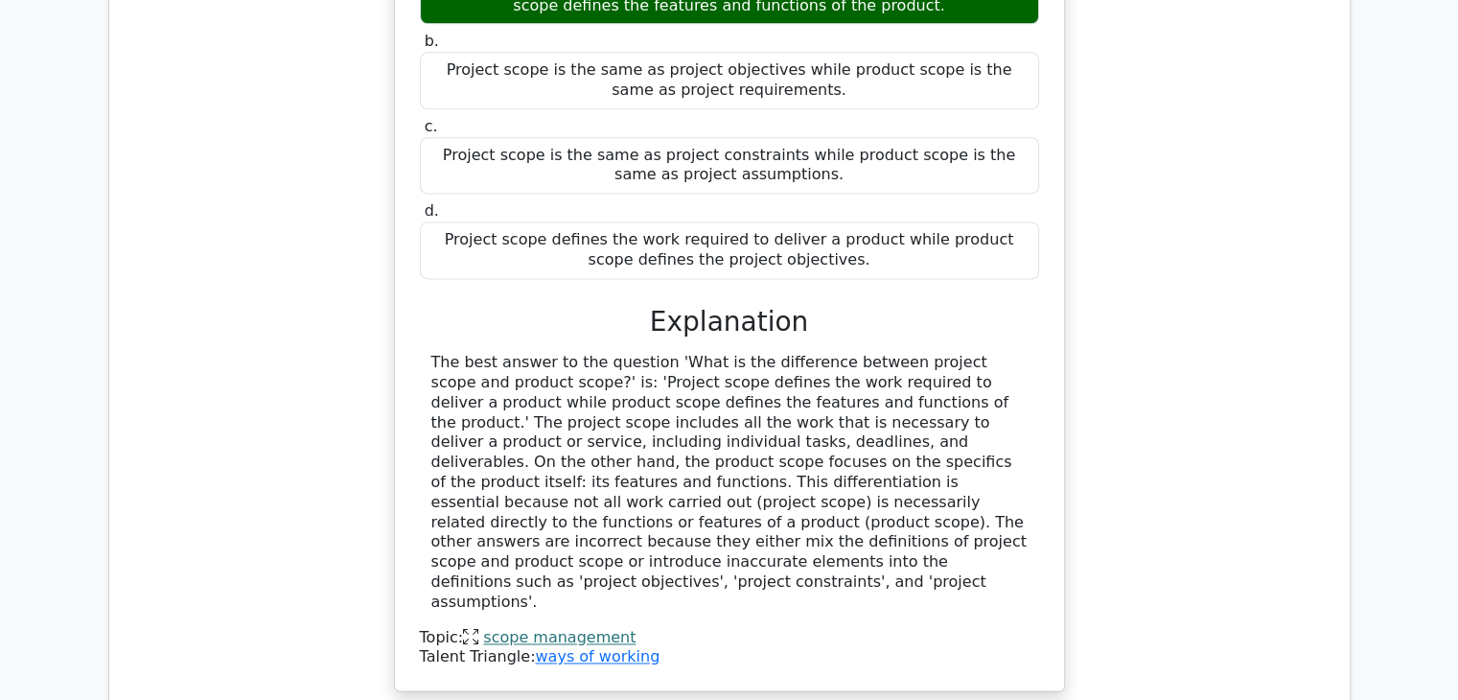
scroll to position [2683, 0]
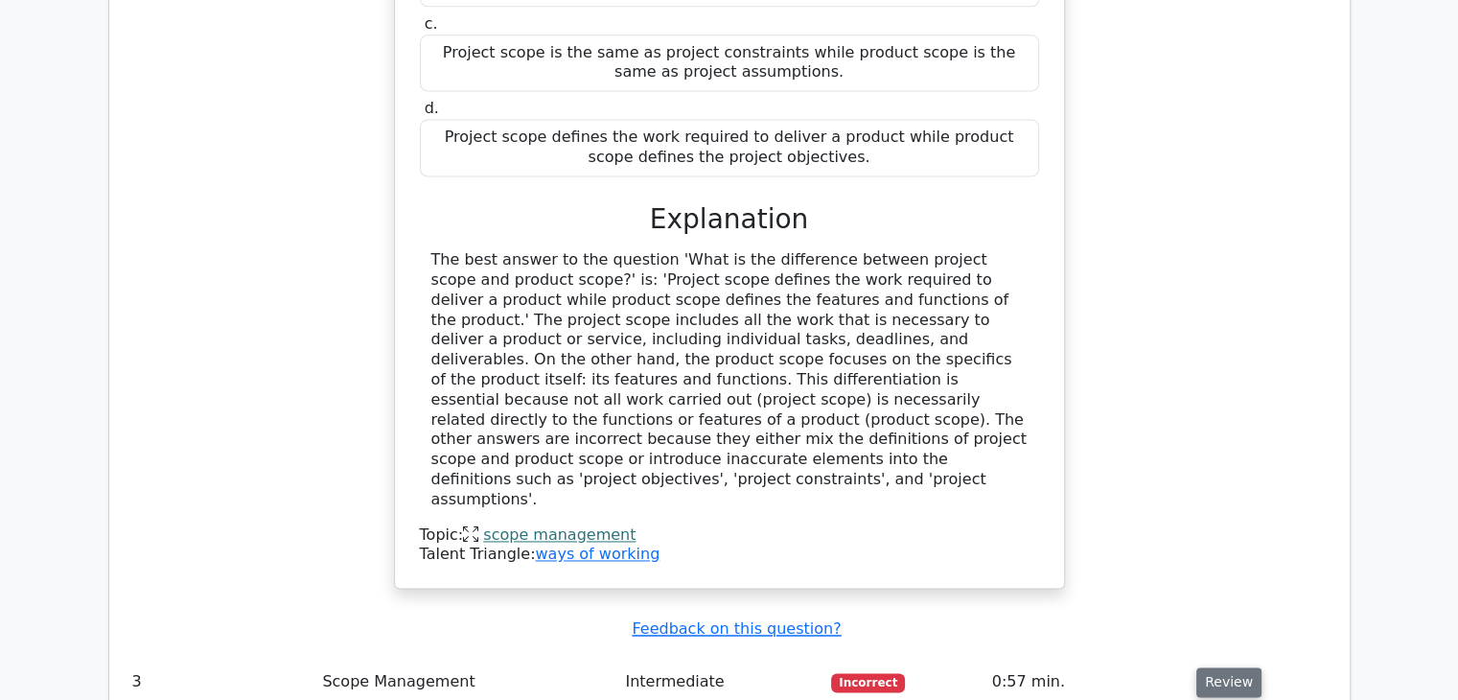
click at [1221, 667] on button "Review" at bounding box center [1228, 682] width 65 height 30
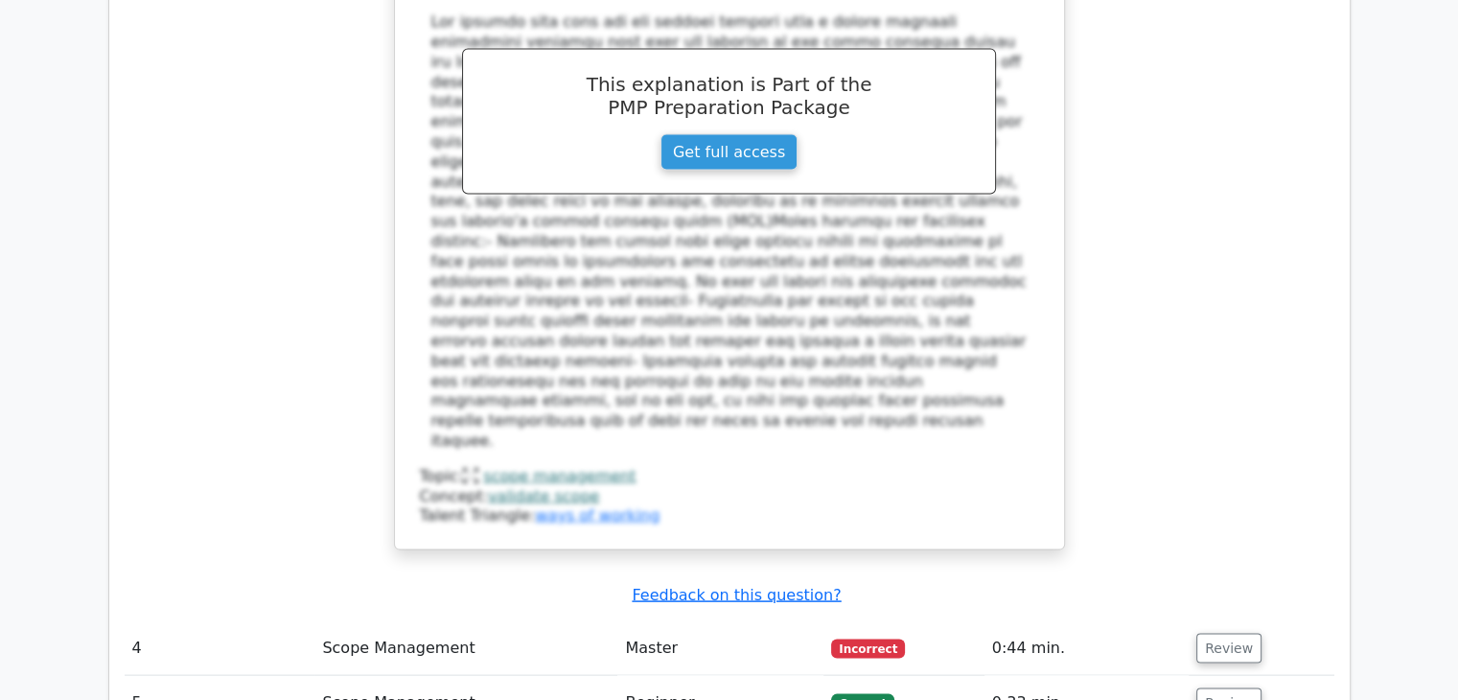
scroll to position [3546, 0]
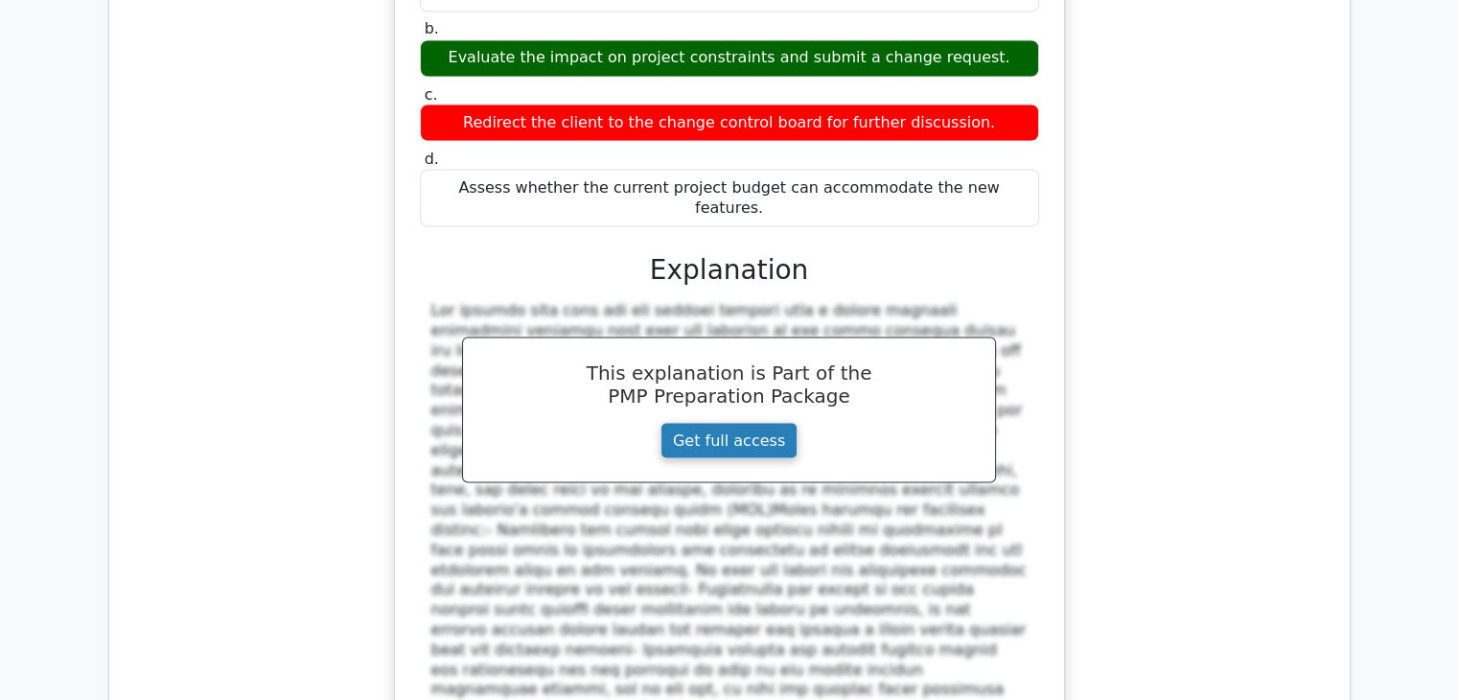
click at [743, 422] on link "Get full access" at bounding box center [728, 440] width 137 height 36
